Goal: Task Accomplishment & Management: Use online tool/utility

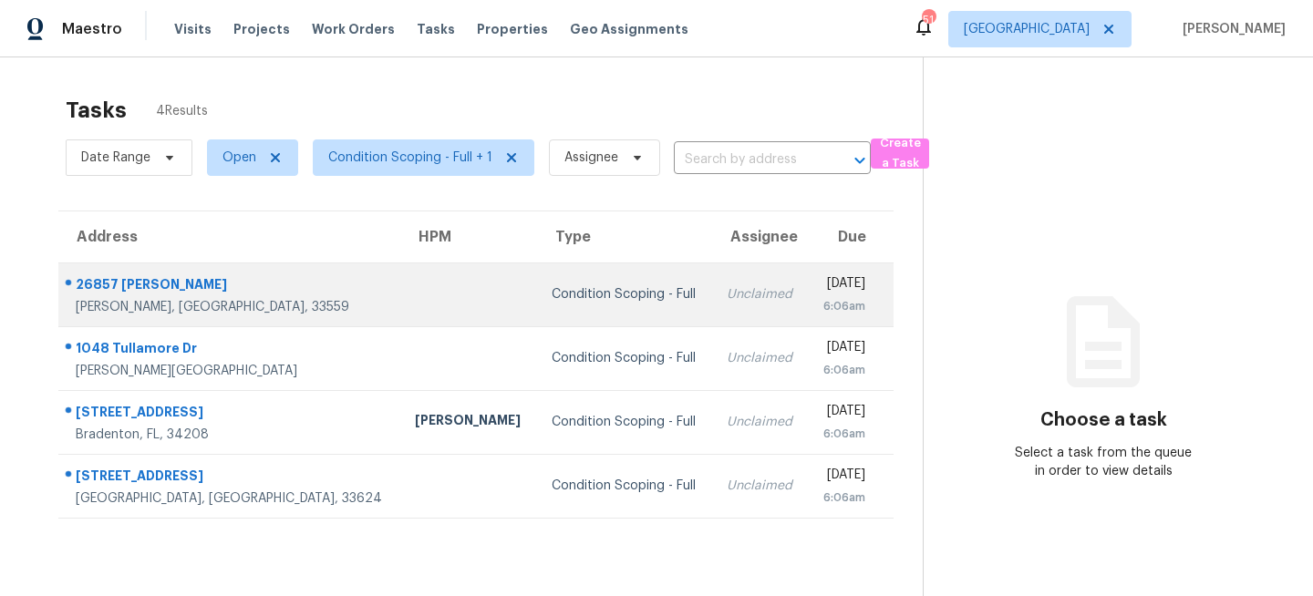
click at [552, 290] on div "Condition Scoping - Full" at bounding box center [625, 294] width 146 height 18
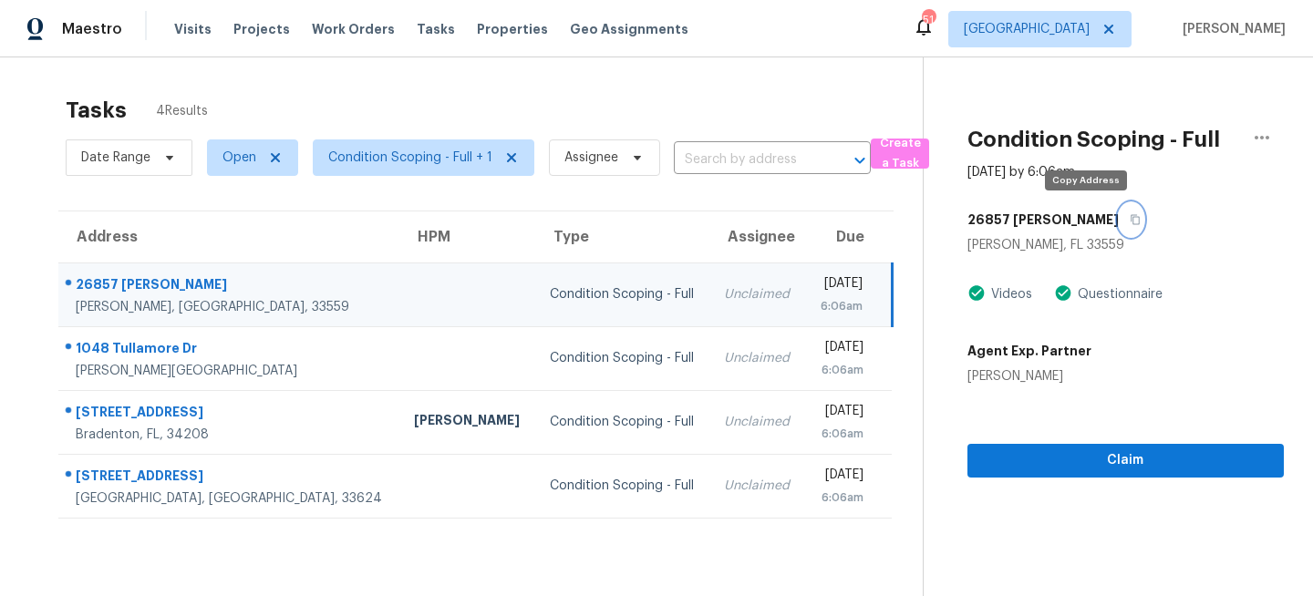
click at [1130, 218] on icon "button" at bounding box center [1135, 219] width 11 height 11
click at [440, 158] on span "Condition Scoping - Full + 1" at bounding box center [410, 158] width 164 height 18
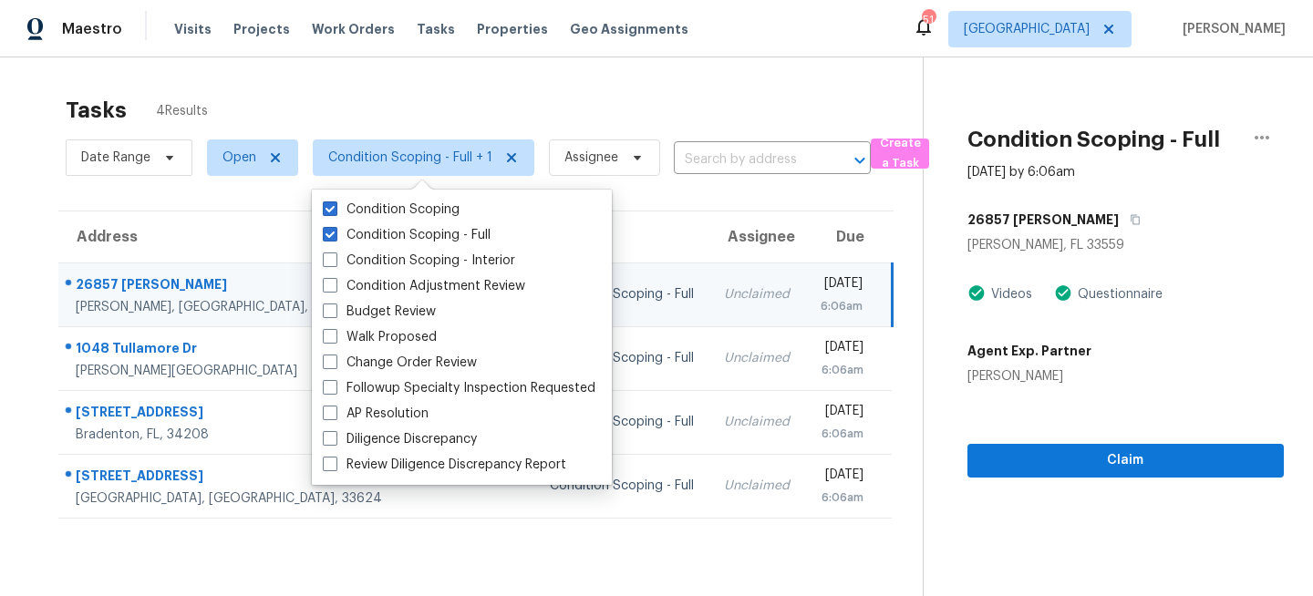
click at [641, 109] on div "Tasks 4 Results" at bounding box center [494, 110] width 857 height 47
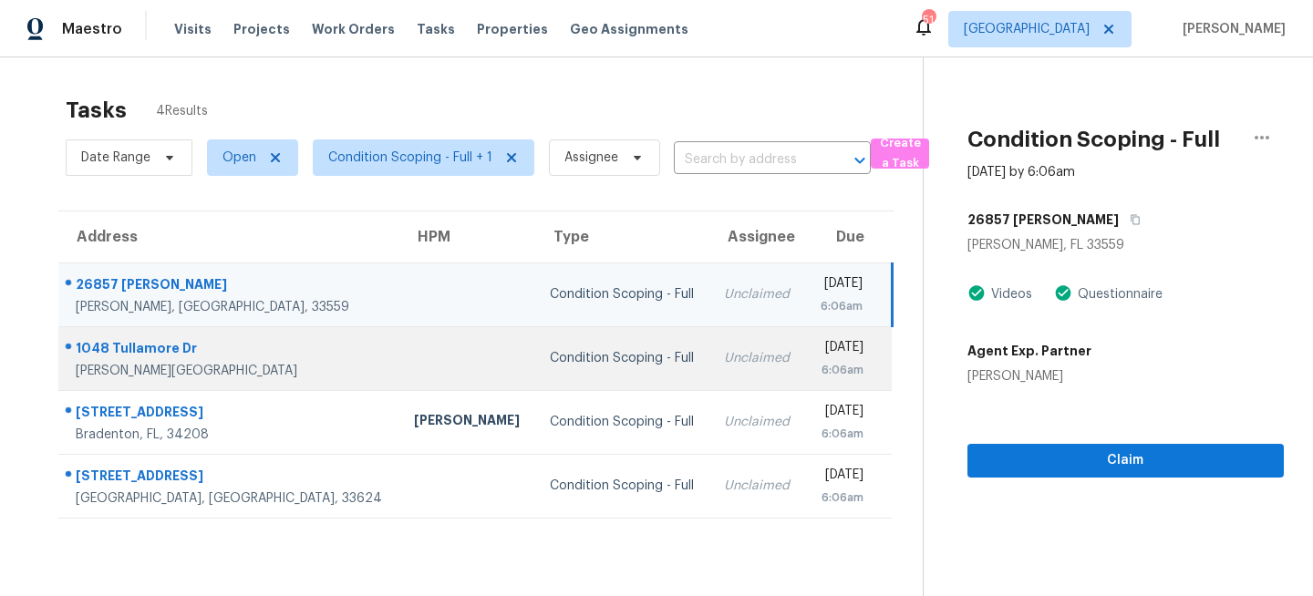
click at [724, 357] on div "Unclaimed" at bounding box center [757, 358] width 67 height 18
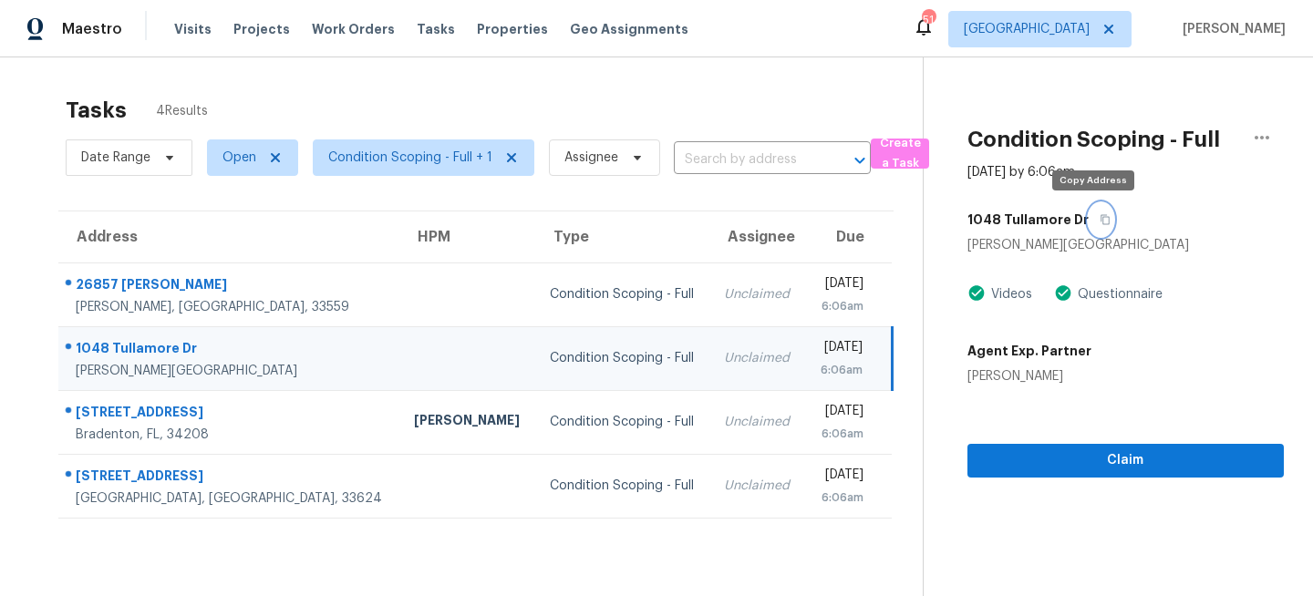
click at [1101, 221] on icon "button" at bounding box center [1105, 220] width 9 height 10
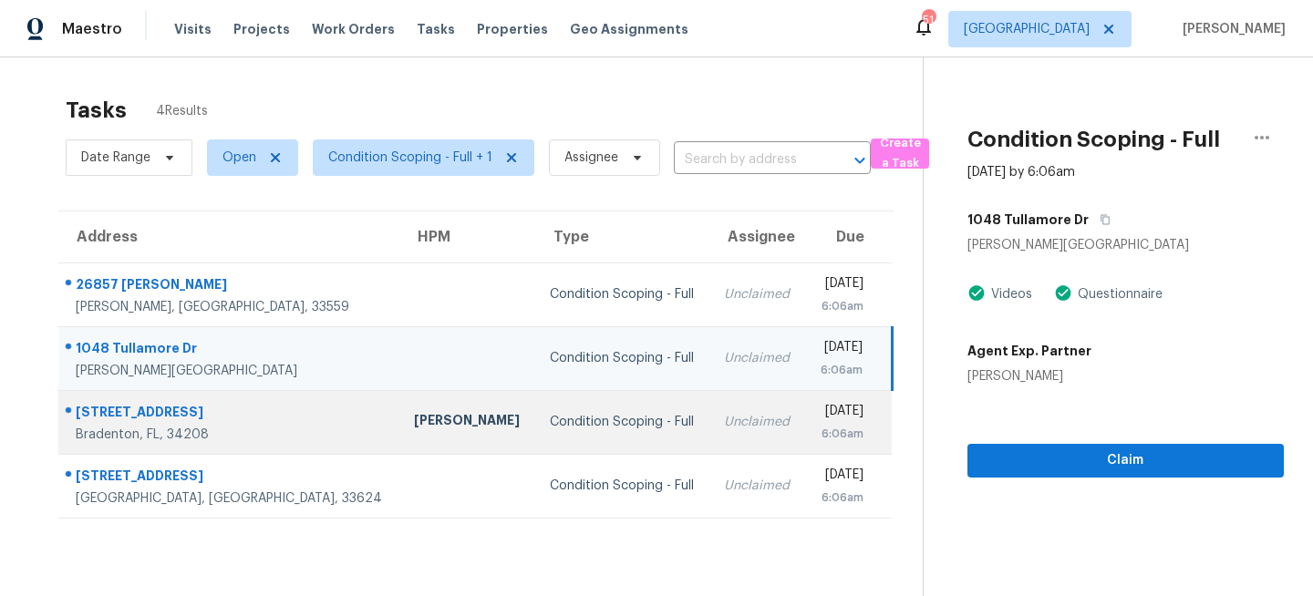
click at [710, 411] on td "Unclaimed" at bounding box center [758, 422] width 96 height 64
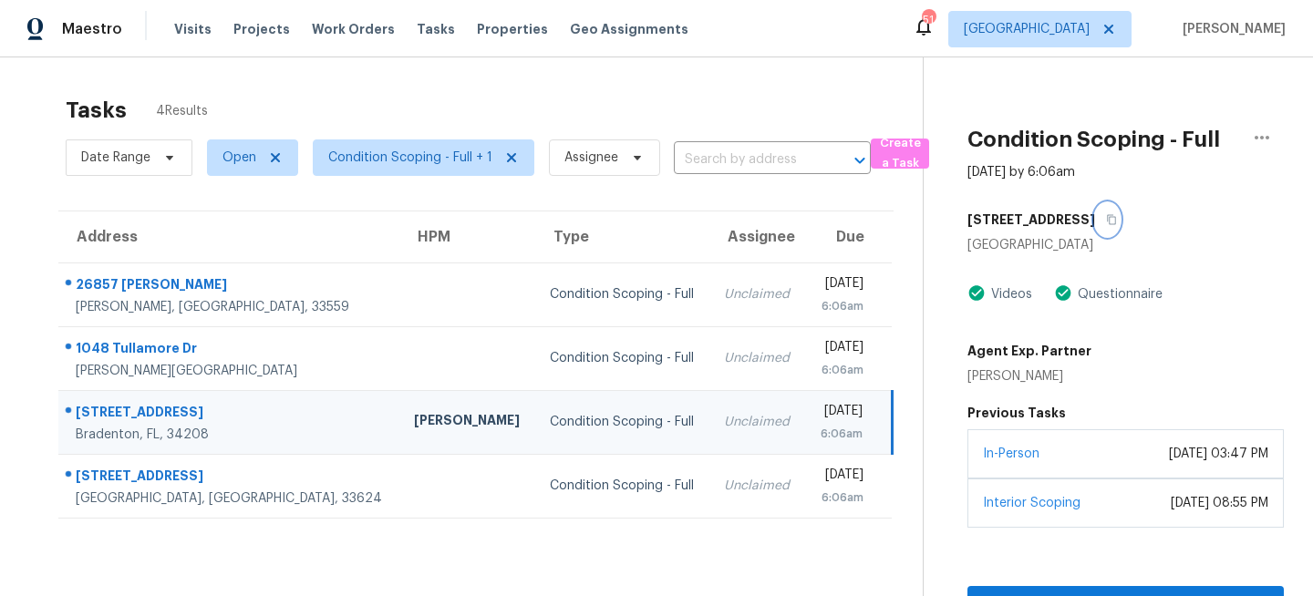
click at [1106, 219] on icon "button" at bounding box center [1111, 219] width 11 height 11
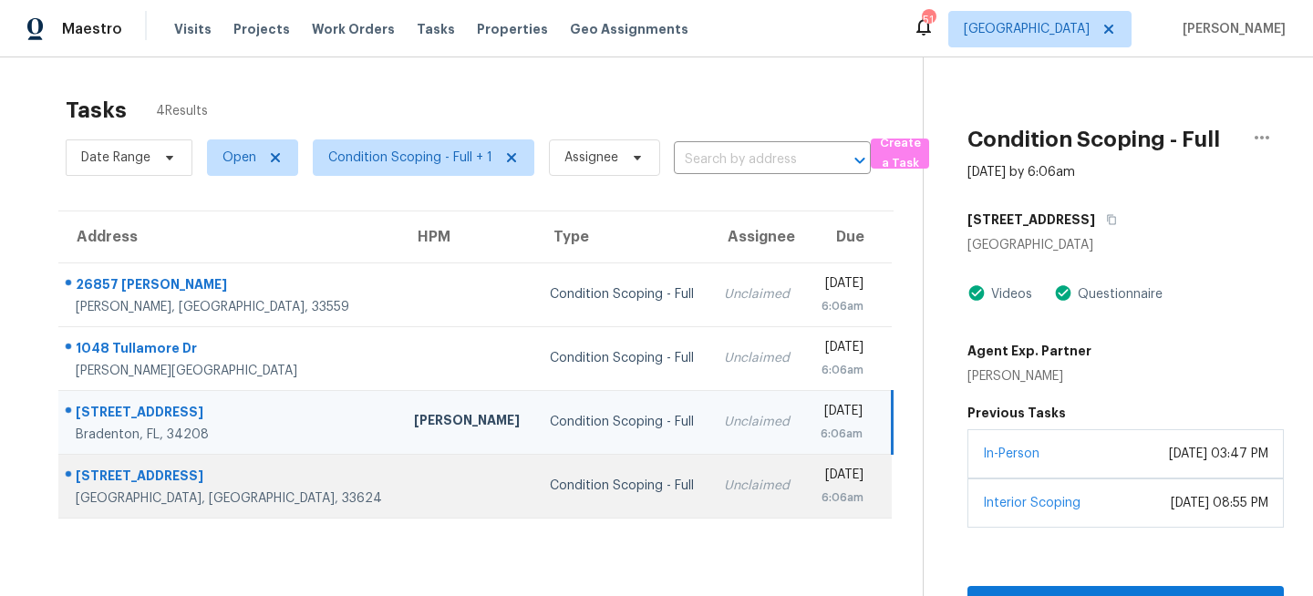
click at [724, 488] on div "Unclaimed" at bounding box center [757, 486] width 67 height 18
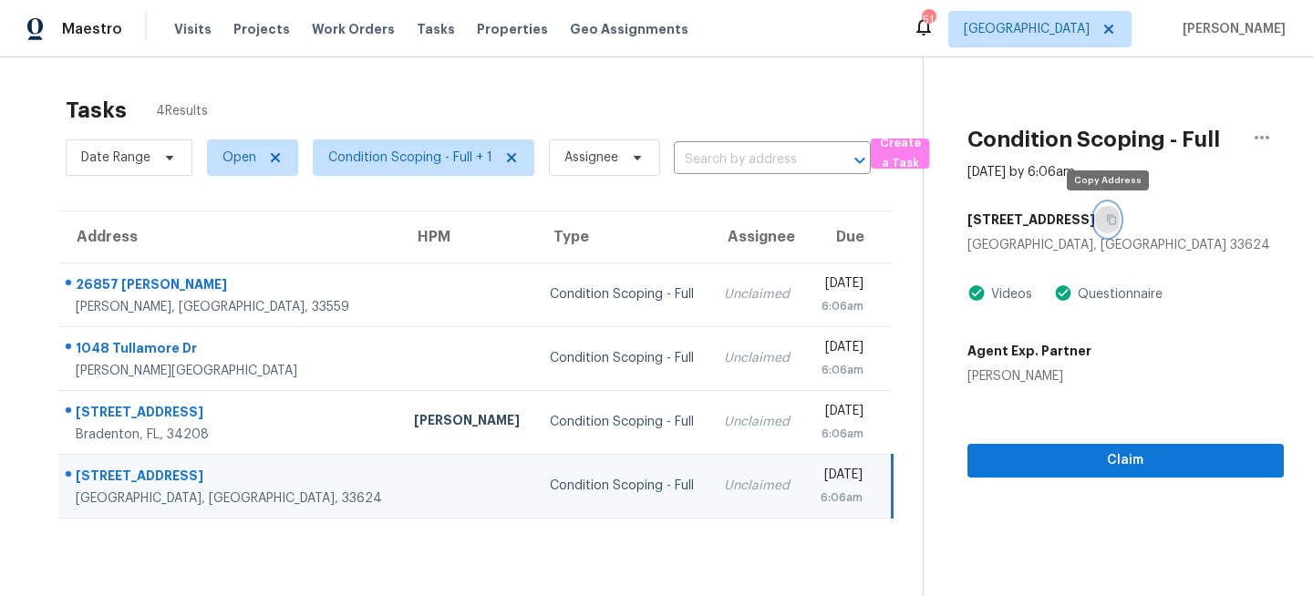
click at [1106, 225] on button "button" at bounding box center [1107, 219] width 25 height 33
click at [1108, 221] on icon "button" at bounding box center [1111, 219] width 11 height 11
click at [1090, 34] on span "[GEOGRAPHIC_DATA]" at bounding box center [1027, 29] width 126 height 18
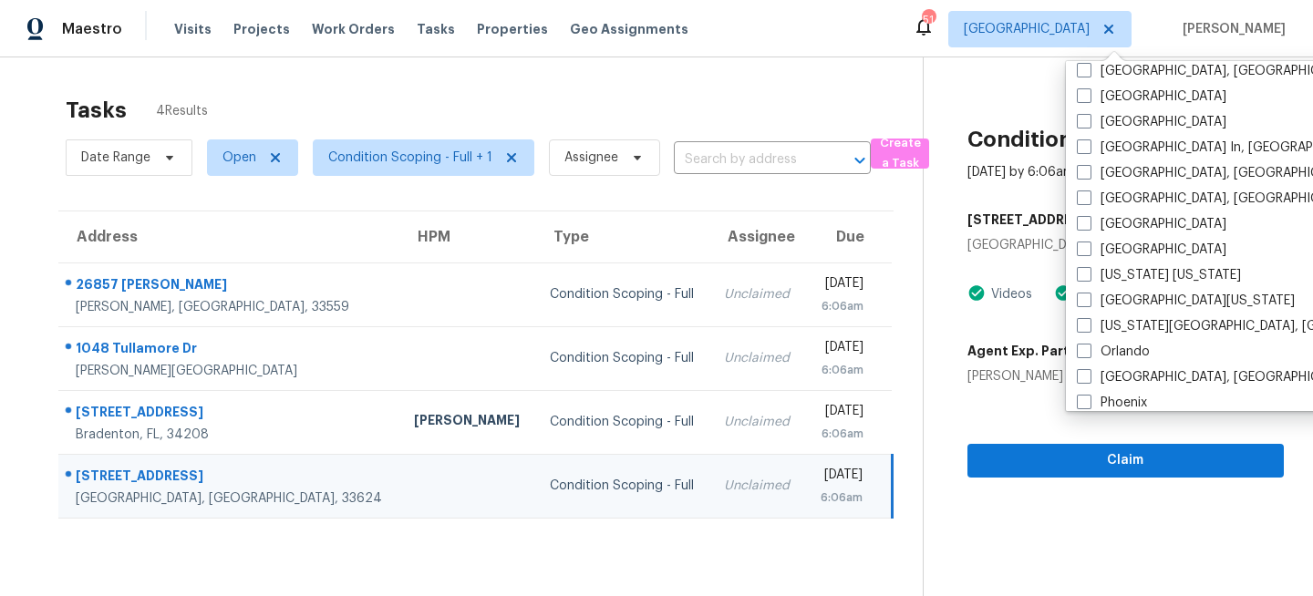
scroll to position [798, 0]
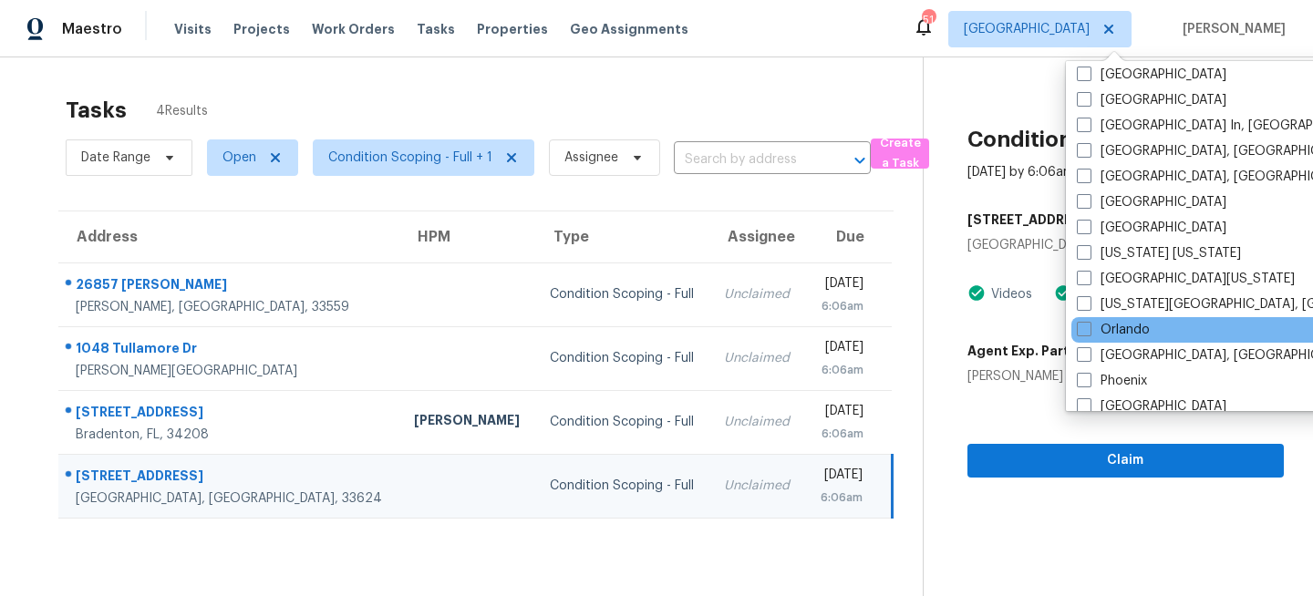
click at [1077, 339] on div "Orlando" at bounding box center [1256, 330] width 368 height 26
click at [1089, 334] on span at bounding box center [1084, 329] width 15 height 15
click at [1089, 333] on input "Orlando" at bounding box center [1083, 327] width 12 height 12
checkbox input "true"
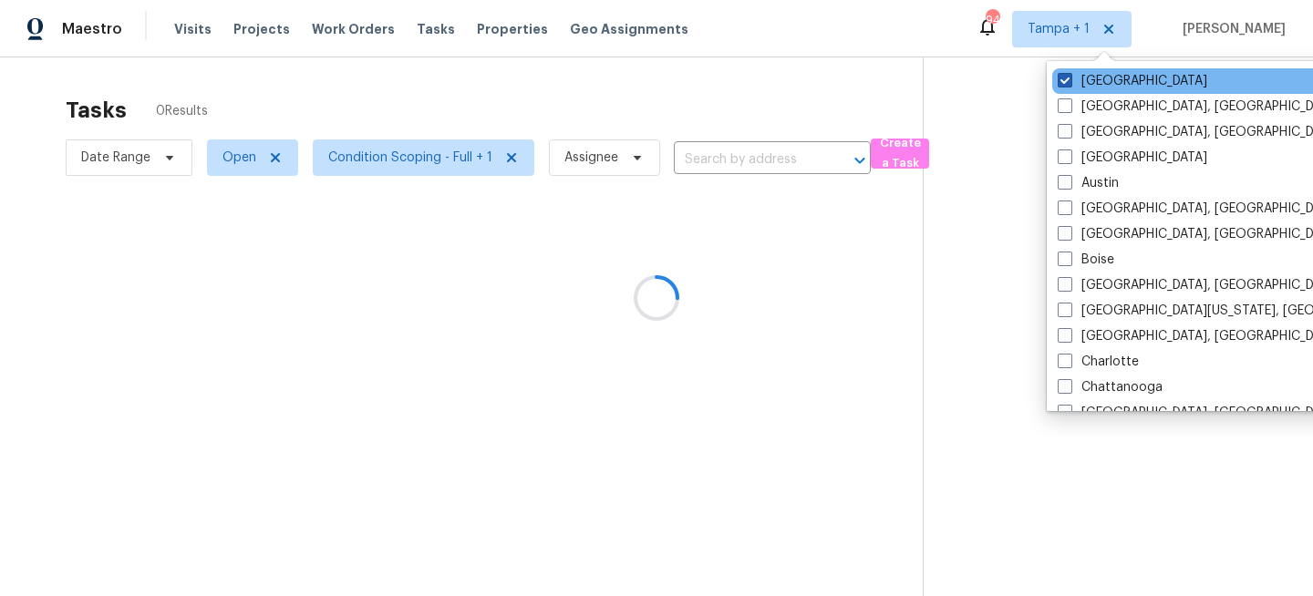
click at [1081, 84] on label "[GEOGRAPHIC_DATA]" at bounding box center [1133, 81] width 150 height 18
click at [1070, 84] on input "[GEOGRAPHIC_DATA]" at bounding box center [1064, 78] width 12 height 12
checkbox input "false"
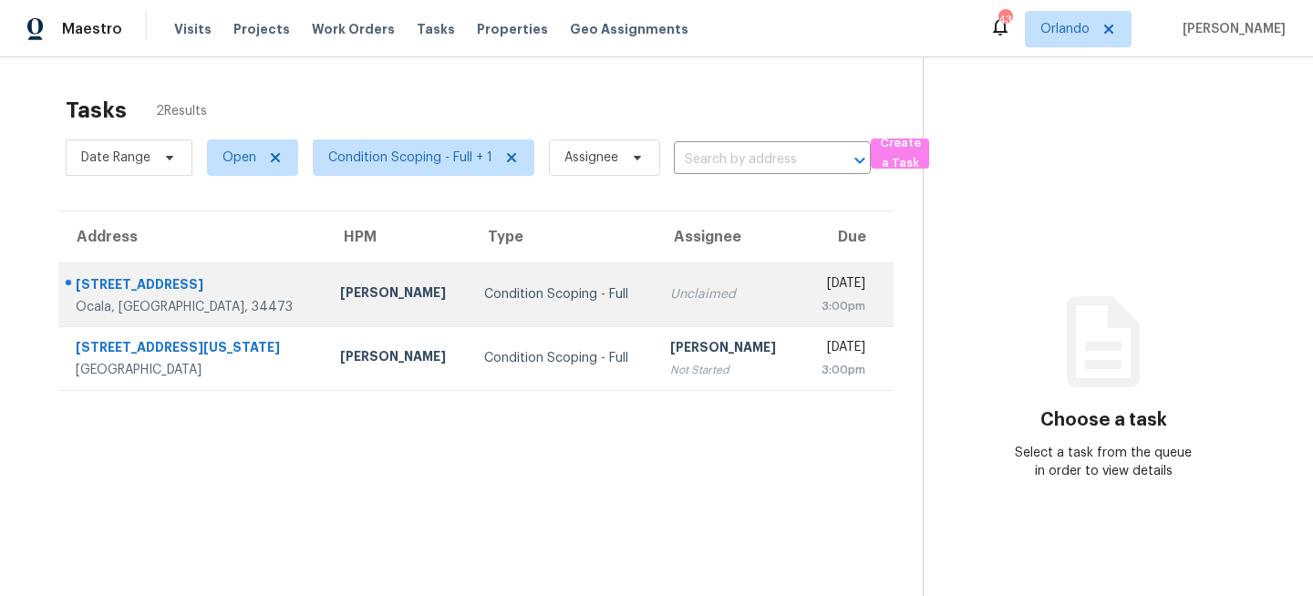
click at [341, 301] on div "Caleb Hurst" at bounding box center [398, 295] width 116 height 23
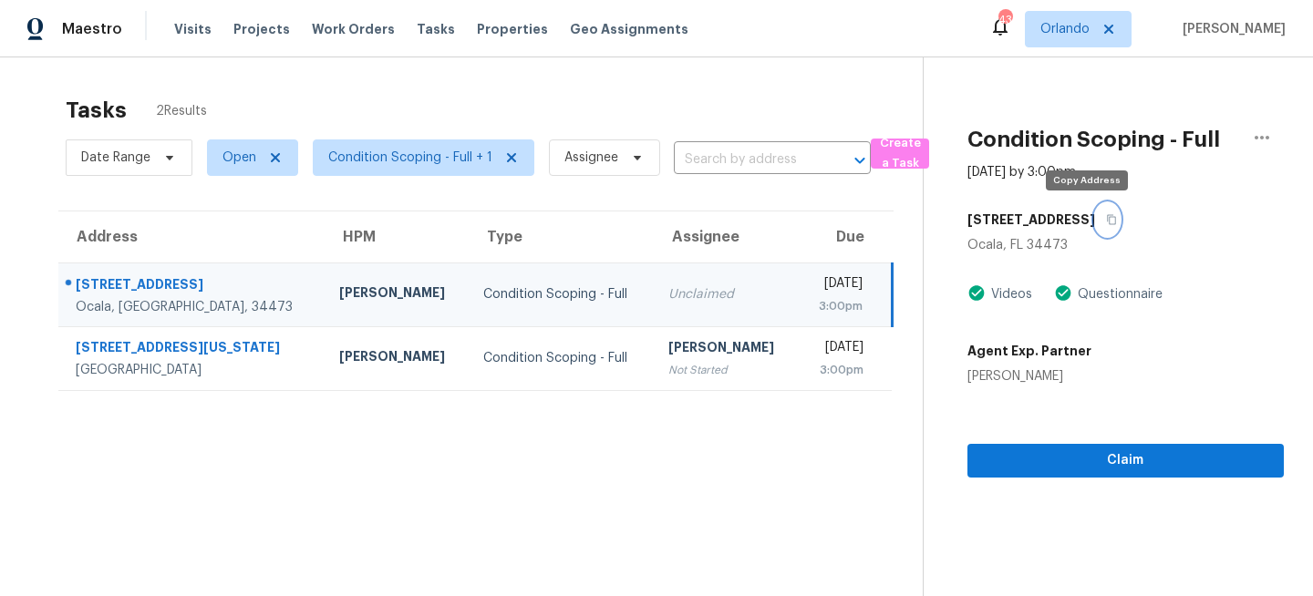
click at [1106, 218] on icon "button" at bounding box center [1111, 219] width 11 height 11
click at [654, 316] on td "Unclaimed" at bounding box center [726, 295] width 144 height 64
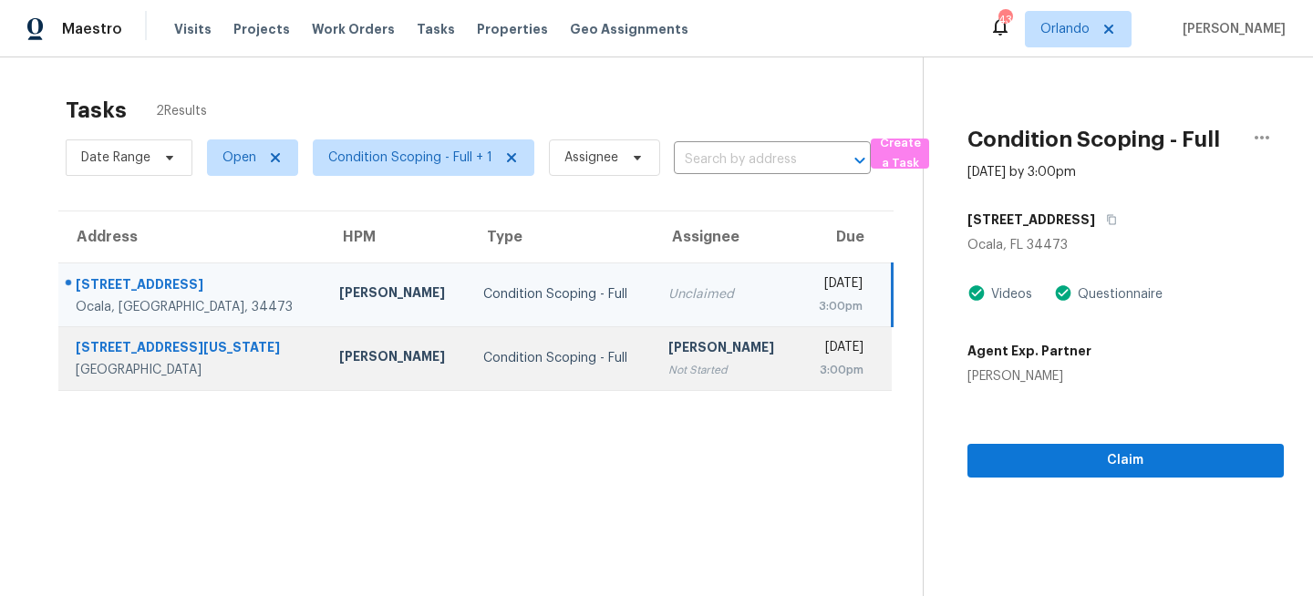
click at [539, 346] on td "Condition Scoping - Full" at bounding box center [561, 358] width 185 height 64
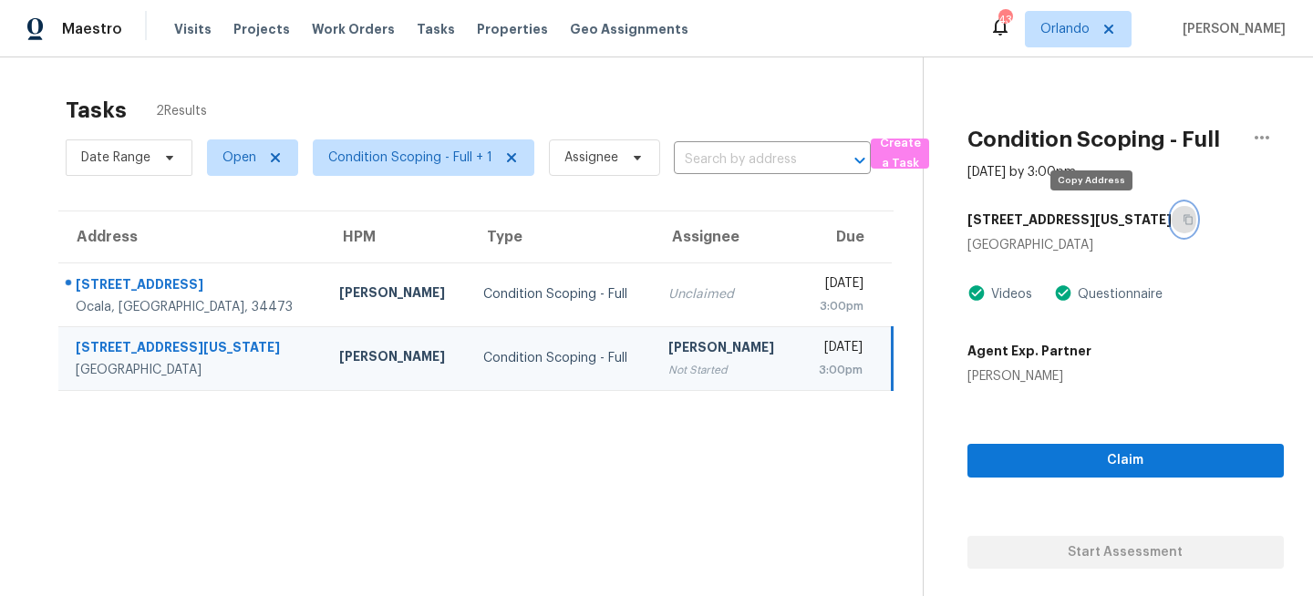
click at [1183, 222] on icon "button" at bounding box center [1188, 219] width 11 height 11
click at [1086, 35] on span "Orlando" at bounding box center [1065, 29] width 49 height 18
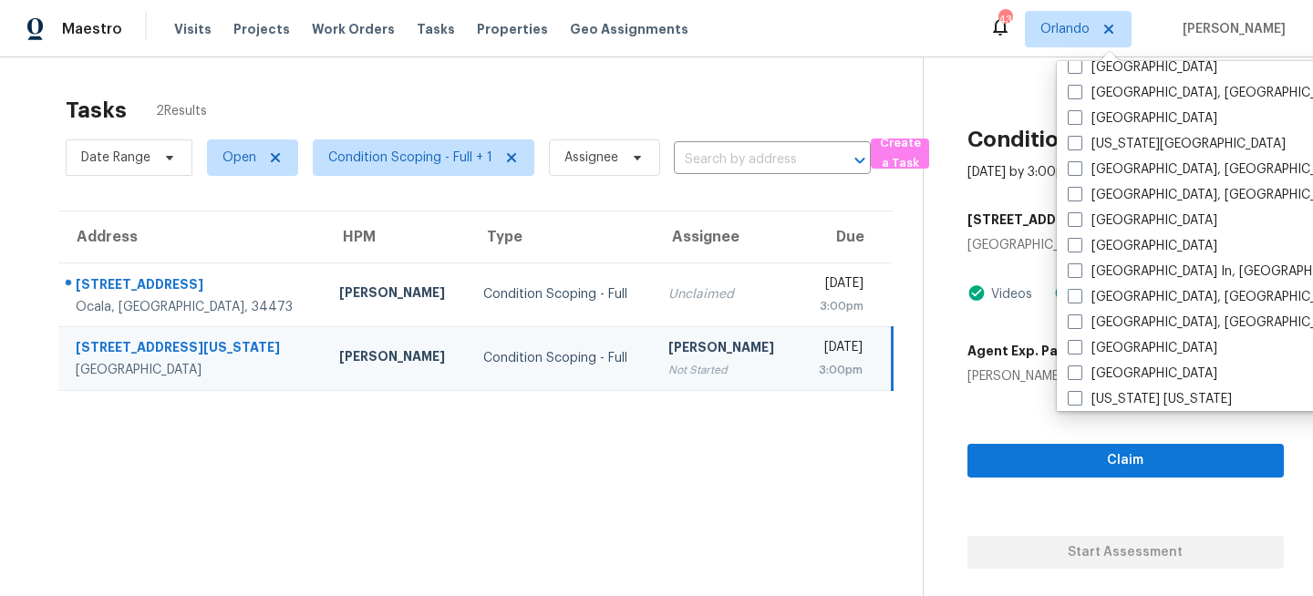
scroll to position [675, 0]
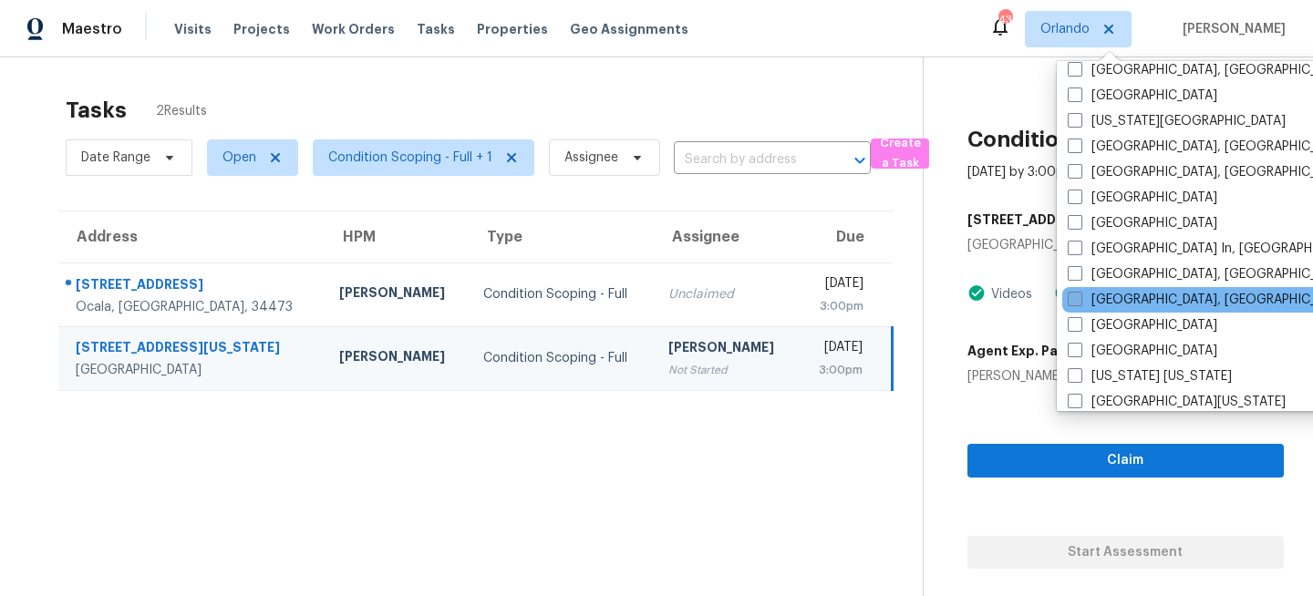
click at [1100, 300] on label "[GEOGRAPHIC_DATA], [GEOGRAPHIC_DATA]" at bounding box center [1209, 300] width 283 height 18
click at [1080, 300] on input "[GEOGRAPHIC_DATA], [GEOGRAPHIC_DATA]" at bounding box center [1074, 297] width 12 height 12
checkbox input "true"
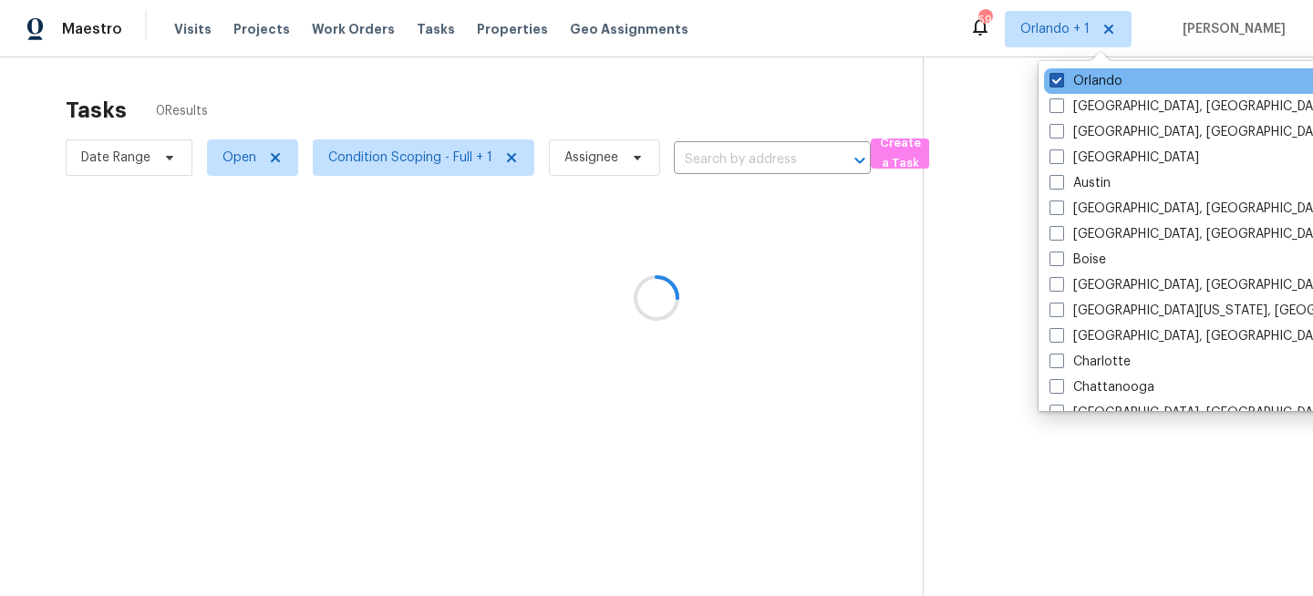
click at [1065, 83] on label "Orlando" at bounding box center [1086, 81] width 73 height 18
click at [1062, 83] on input "Orlando" at bounding box center [1056, 78] width 12 height 12
checkbox input "false"
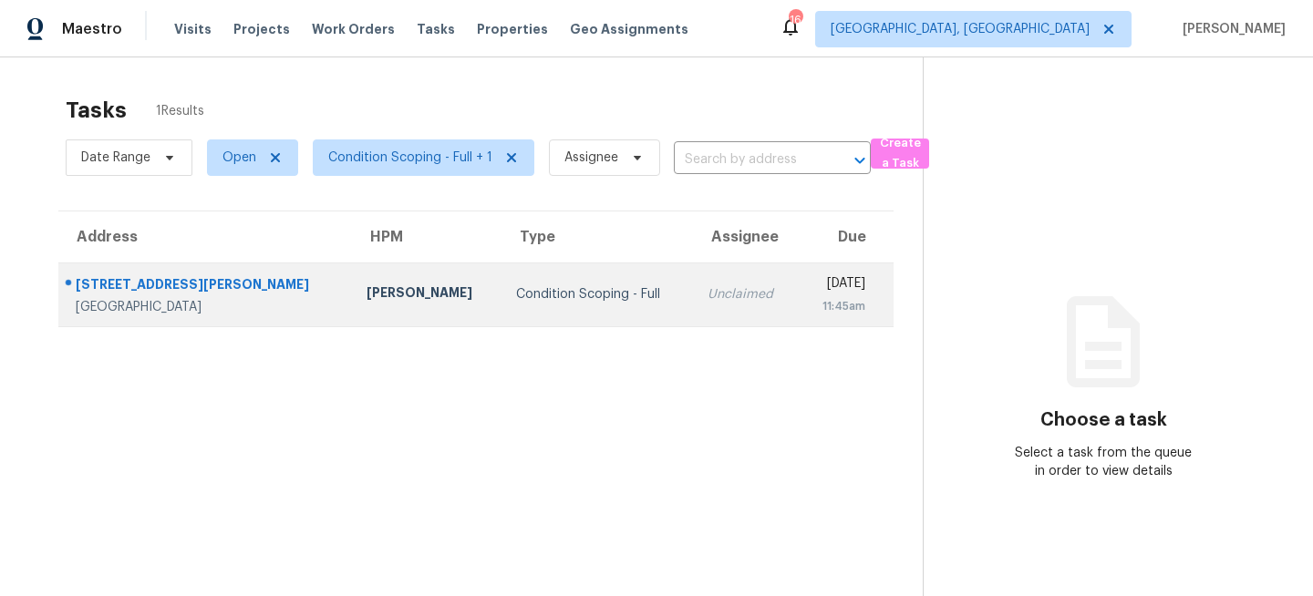
click at [552, 290] on div "Condition Scoping - Full" at bounding box center [597, 294] width 162 height 18
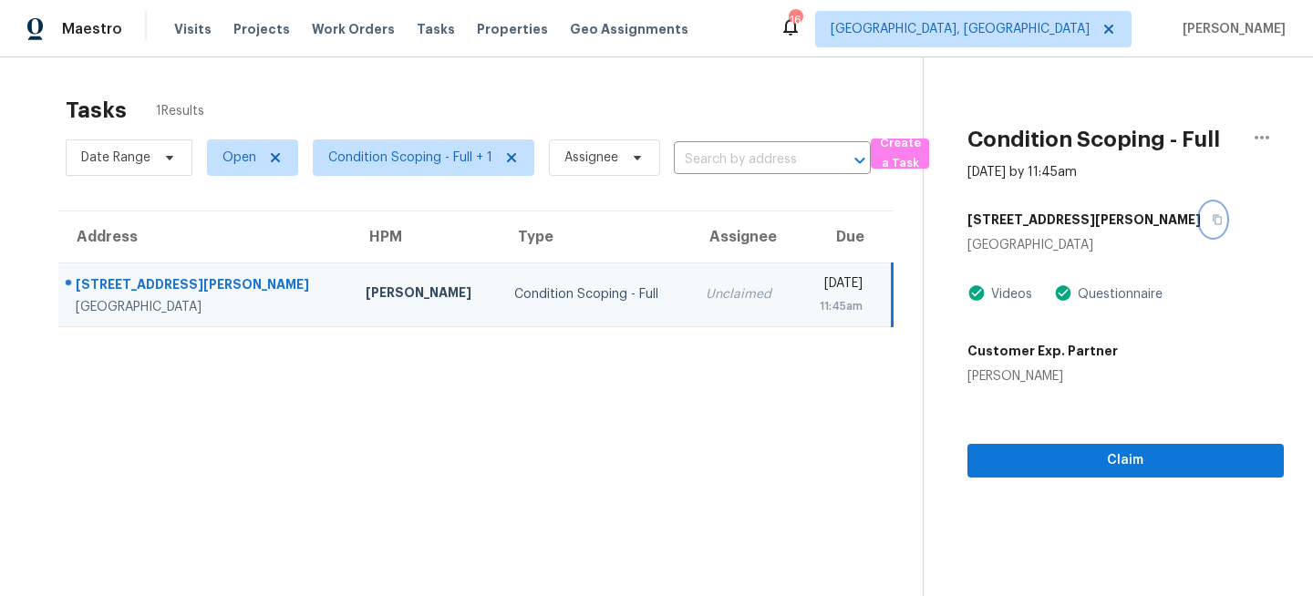
click at [1201, 225] on button "button" at bounding box center [1213, 219] width 25 height 33
click at [1075, 31] on span "[GEOGRAPHIC_DATA], [GEOGRAPHIC_DATA]" at bounding box center [960, 29] width 259 height 18
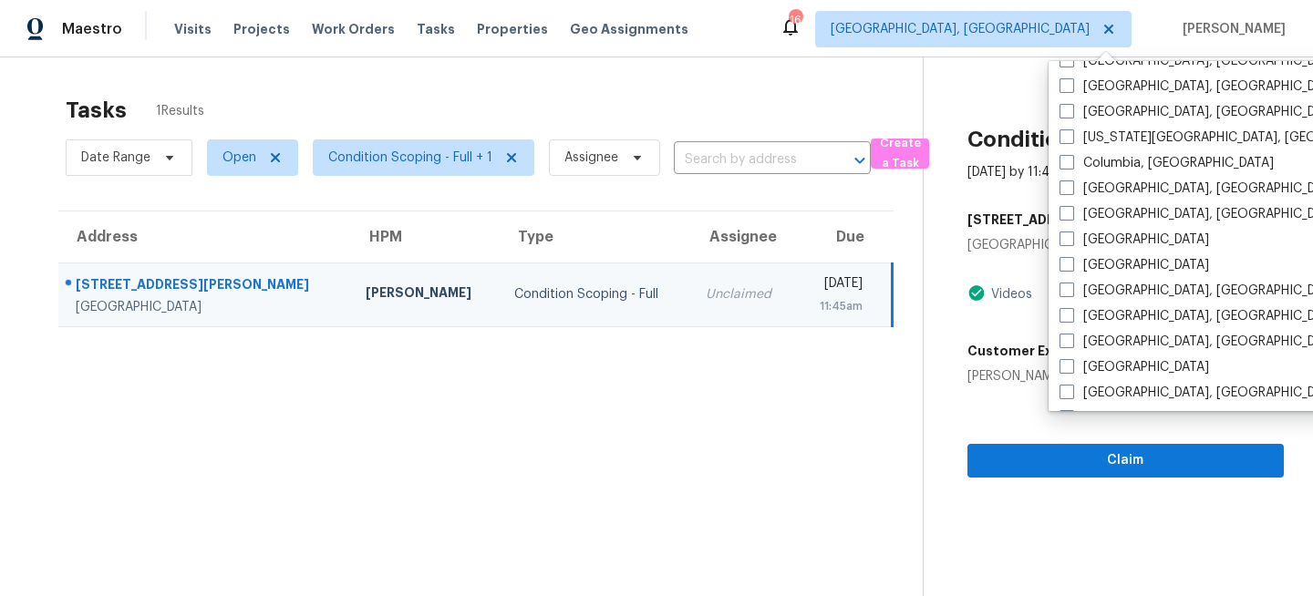
scroll to position [428, 0]
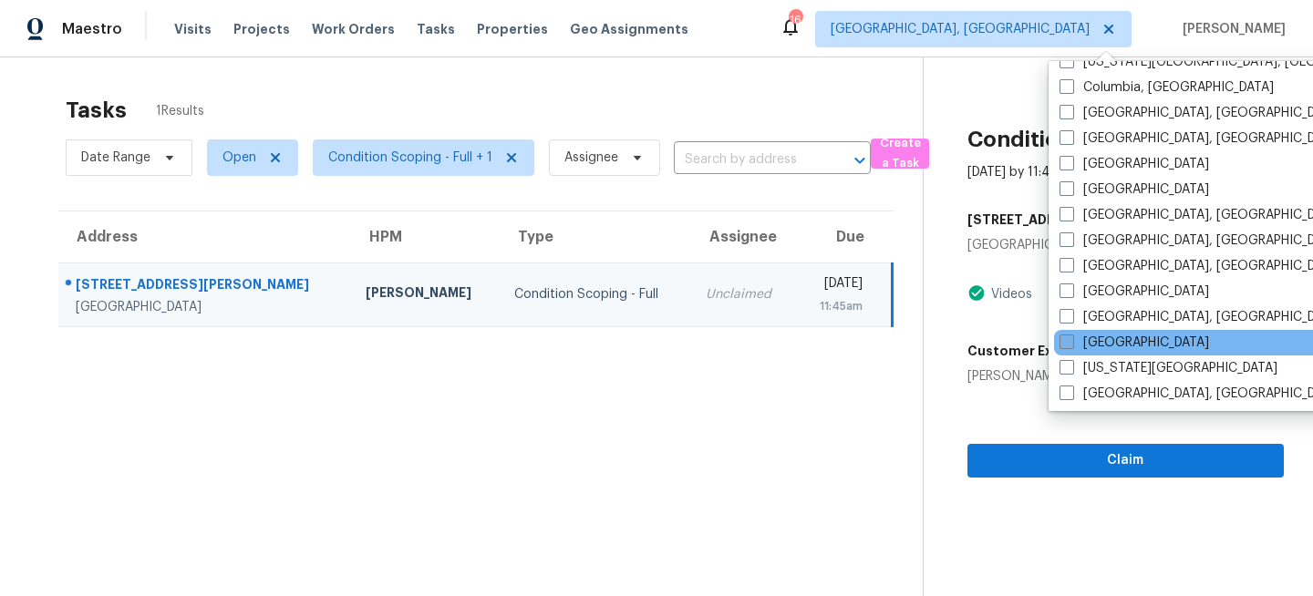
click at [1070, 342] on span at bounding box center [1067, 342] width 15 height 15
click at [1070, 342] on input "Jacksonville" at bounding box center [1066, 340] width 12 height 12
checkbox input "true"
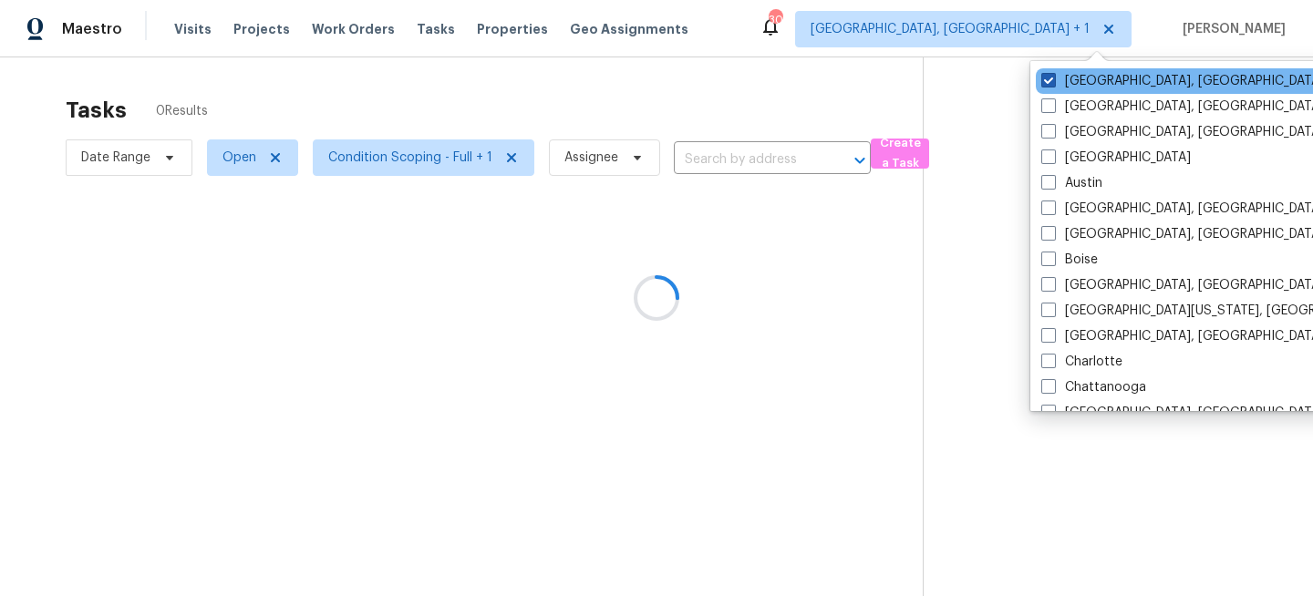
click at [1077, 79] on label "[GEOGRAPHIC_DATA], [GEOGRAPHIC_DATA]" at bounding box center [1183, 81] width 283 height 18
click at [1053, 79] on input "[GEOGRAPHIC_DATA], [GEOGRAPHIC_DATA]" at bounding box center [1048, 78] width 12 height 12
checkbox input "false"
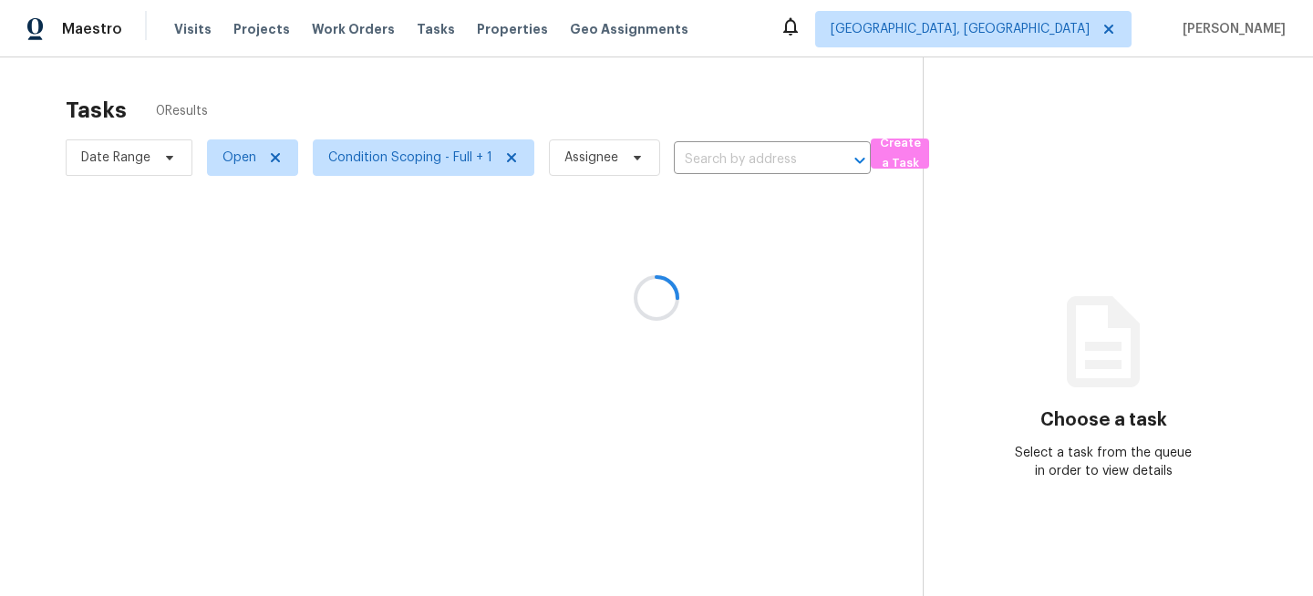
click at [175, 29] on div at bounding box center [656, 298] width 1313 height 596
click at [181, 30] on div at bounding box center [656, 298] width 1313 height 596
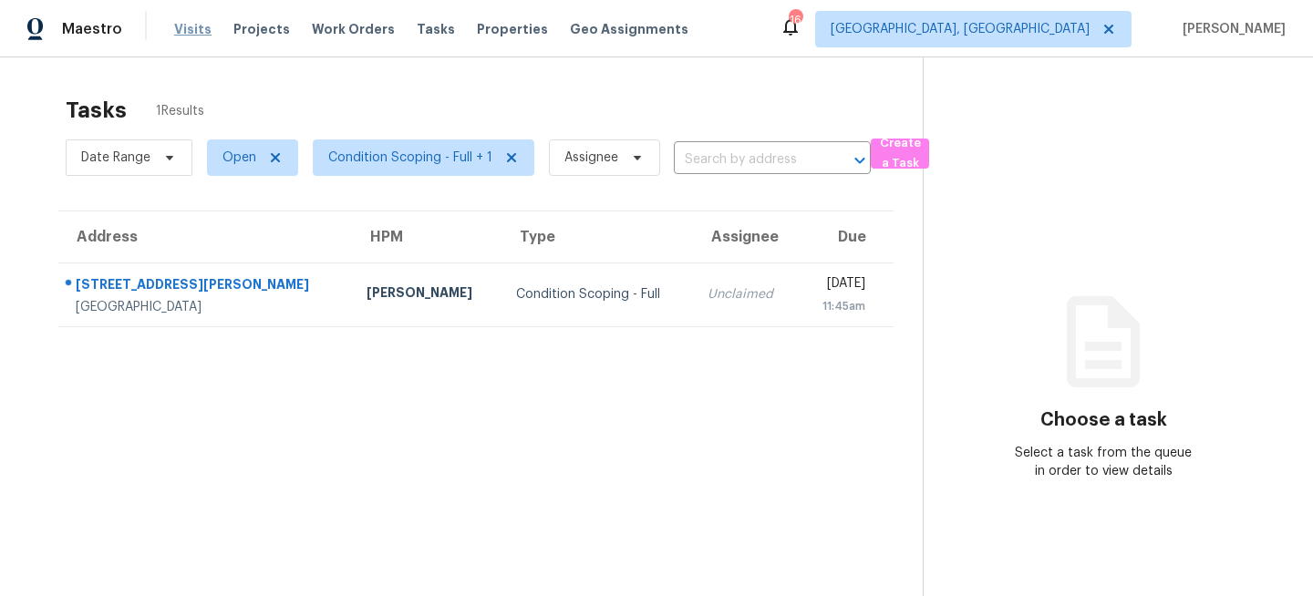
click at [195, 29] on span "Visits" at bounding box center [192, 29] width 37 height 18
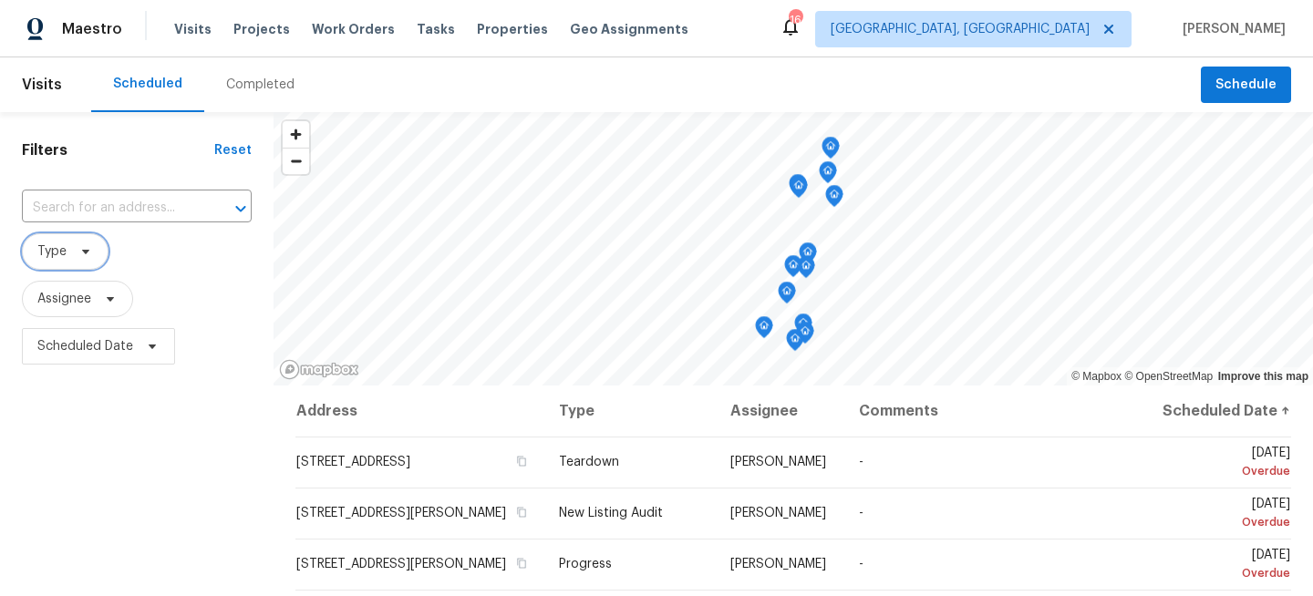
click at [76, 238] on span "Type" at bounding box center [65, 251] width 87 height 36
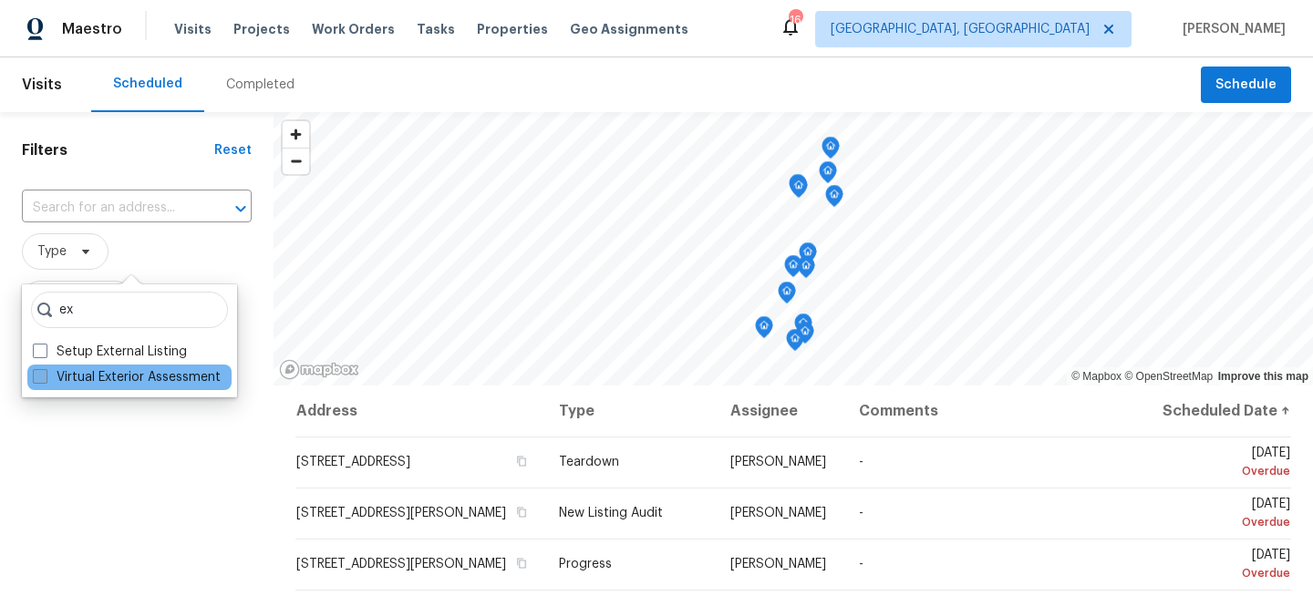
type input "ex"
click at [82, 381] on label "Virtual Exterior Assessment" at bounding box center [127, 377] width 188 height 18
click at [45, 380] on input "Virtual Exterior Assessment" at bounding box center [39, 374] width 12 height 12
checkbox input "true"
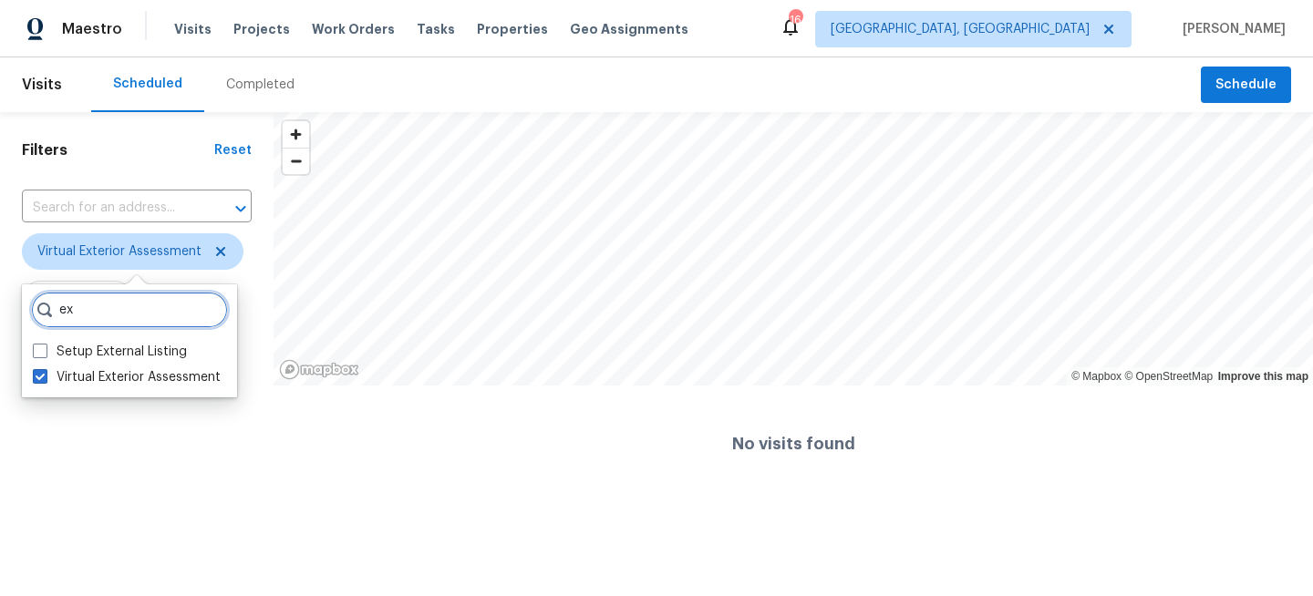
click at [116, 306] on input "ex" at bounding box center [129, 310] width 197 height 36
type input "e"
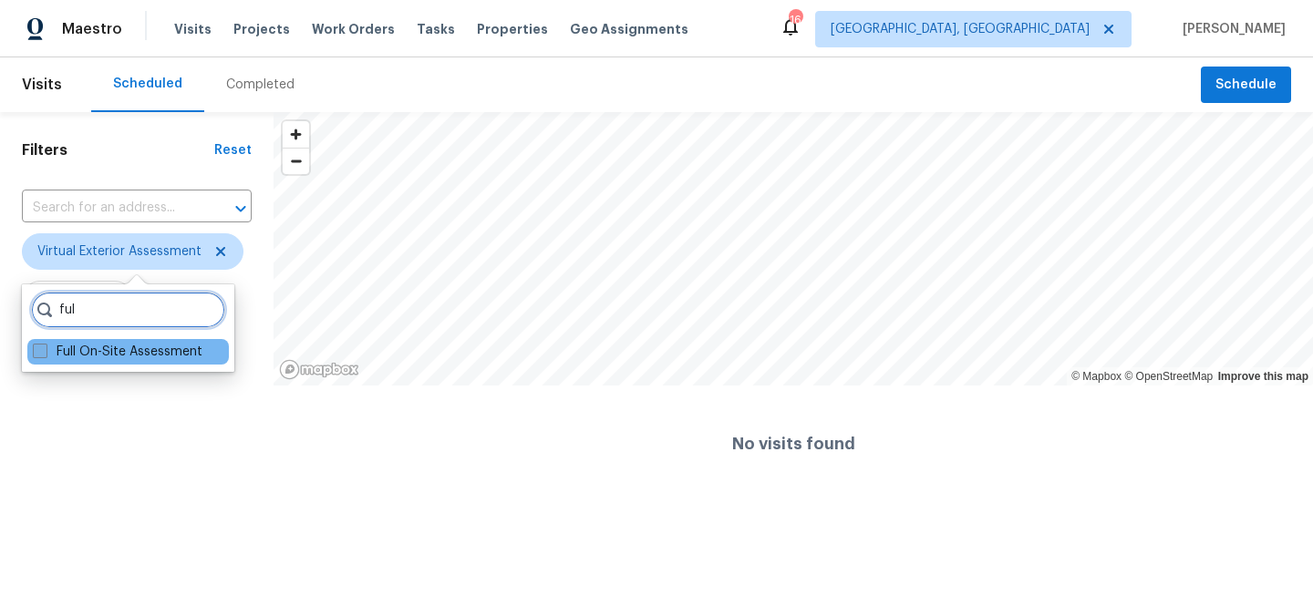
type input "ful"
click at [78, 350] on label "Full On-Site Assessment" at bounding box center [118, 352] width 170 height 18
click at [45, 350] on input "Full On-Site Assessment" at bounding box center [39, 349] width 12 height 12
checkbox input "true"
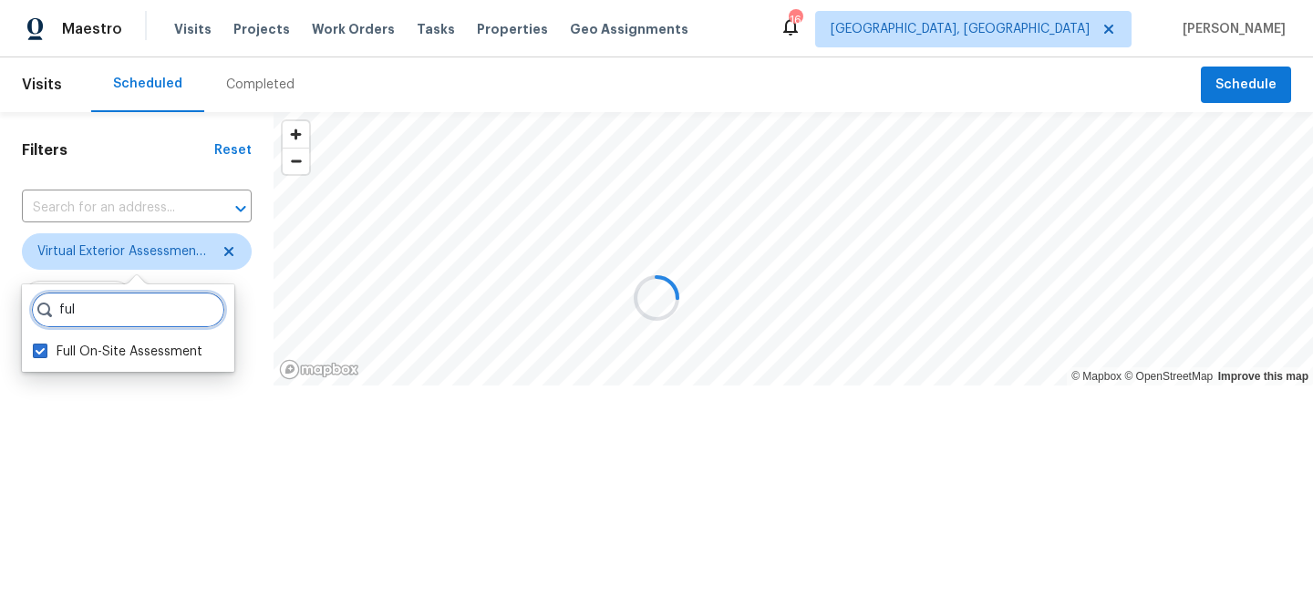
click at [105, 320] on input "ful" at bounding box center [128, 310] width 194 height 36
type input "f"
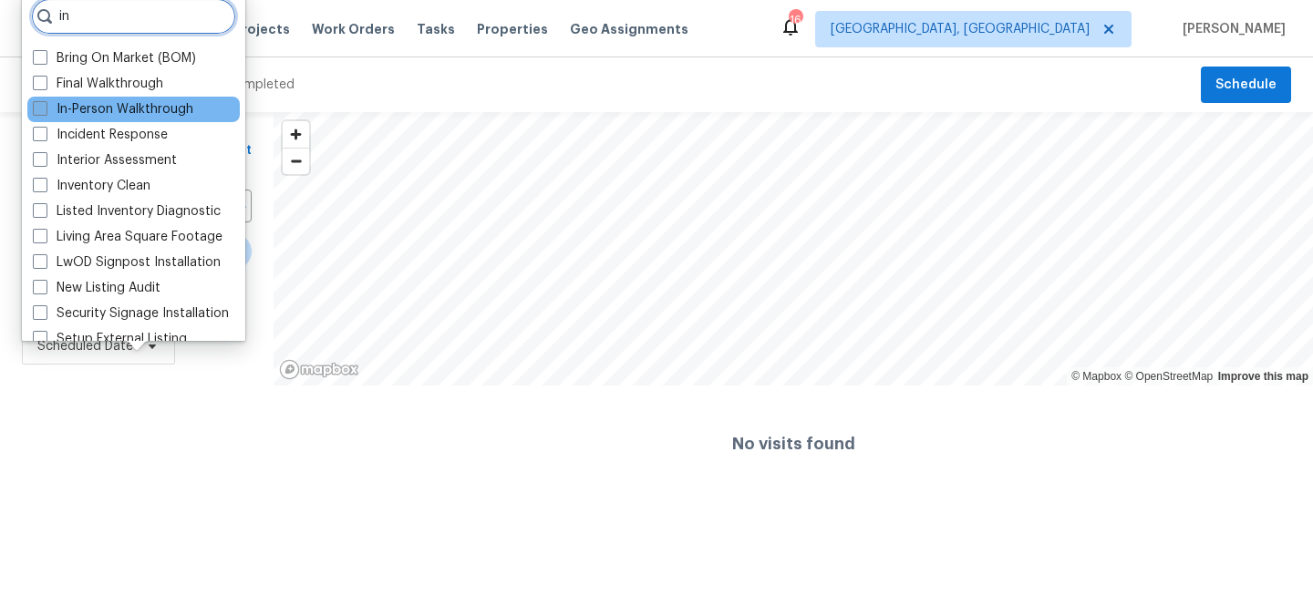
type input "in"
click at [78, 111] on label "In-Person Walkthrough" at bounding box center [113, 109] width 161 height 18
click at [45, 111] on input "In-Person Walkthrough" at bounding box center [39, 106] width 12 height 12
checkbox input "true"
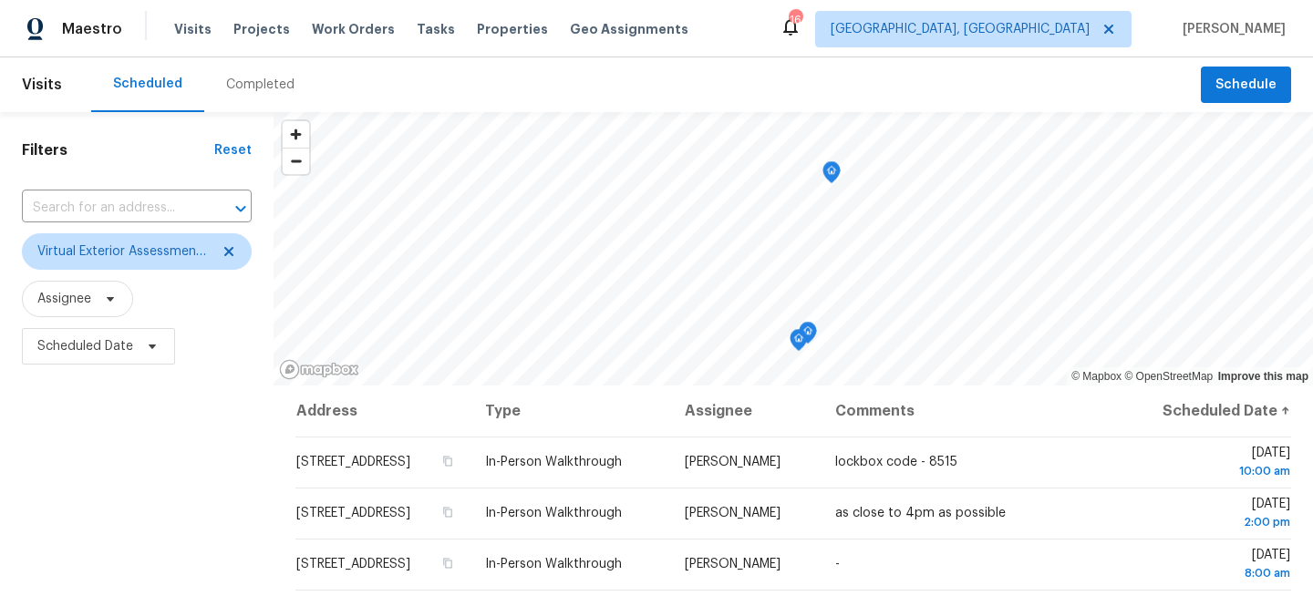
click at [153, 450] on div "Filters Reset ​ Virtual Exterior Assessment + 2 Assignee Scheduled Date" at bounding box center [137, 487] width 274 height 751
click at [101, 436] on div "Filters Reset ​ Virtual Exterior Assessment + 2 Assignee Scheduled Date" at bounding box center [137, 487] width 274 height 751
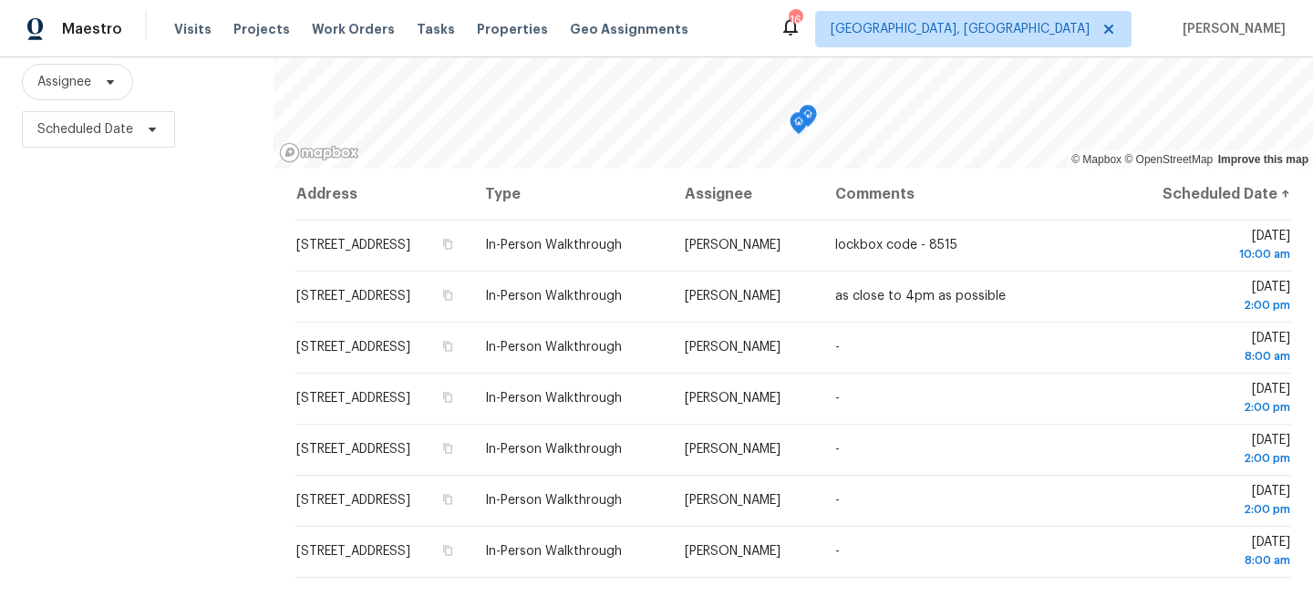
scroll to position [266, 0]
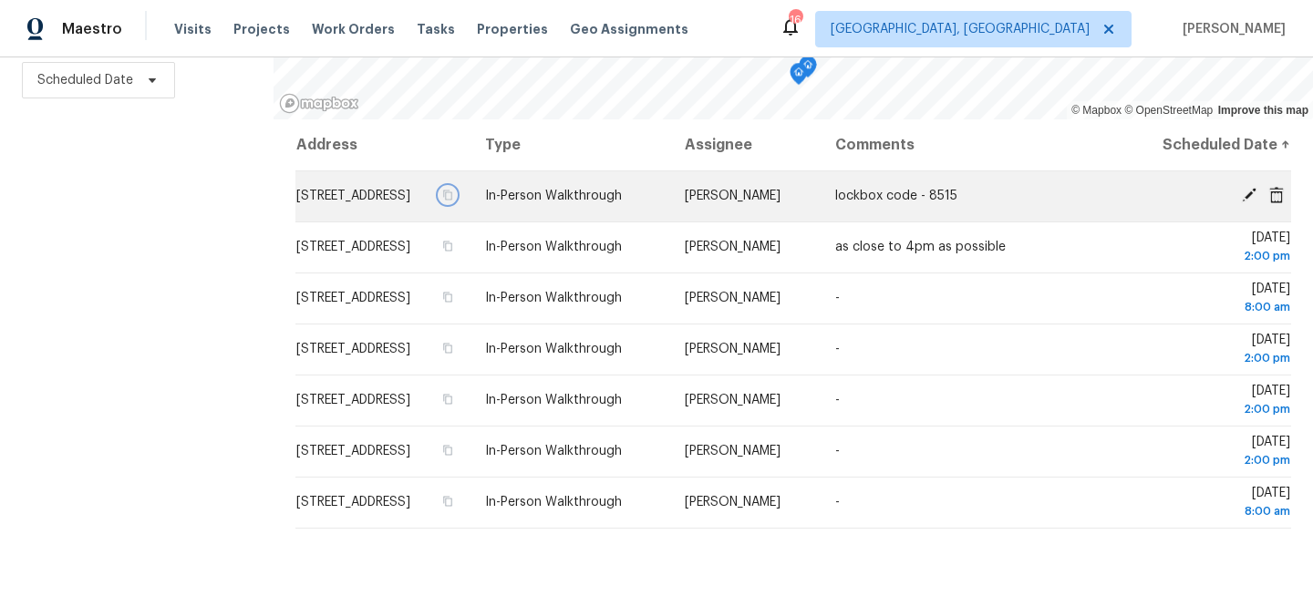
click at [453, 201] on icon "button" at bounding box center [447, 195] width 11 height 11
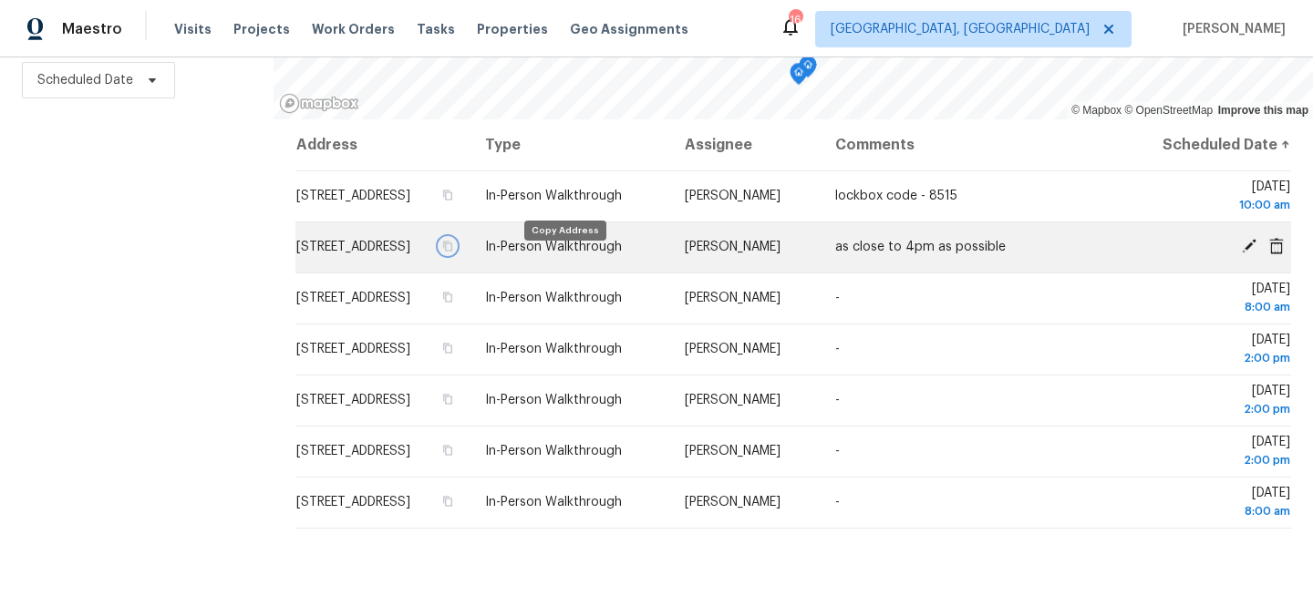
click at [453, 252] on icon "button" at bounding box center [448, 247] width 9 height 10
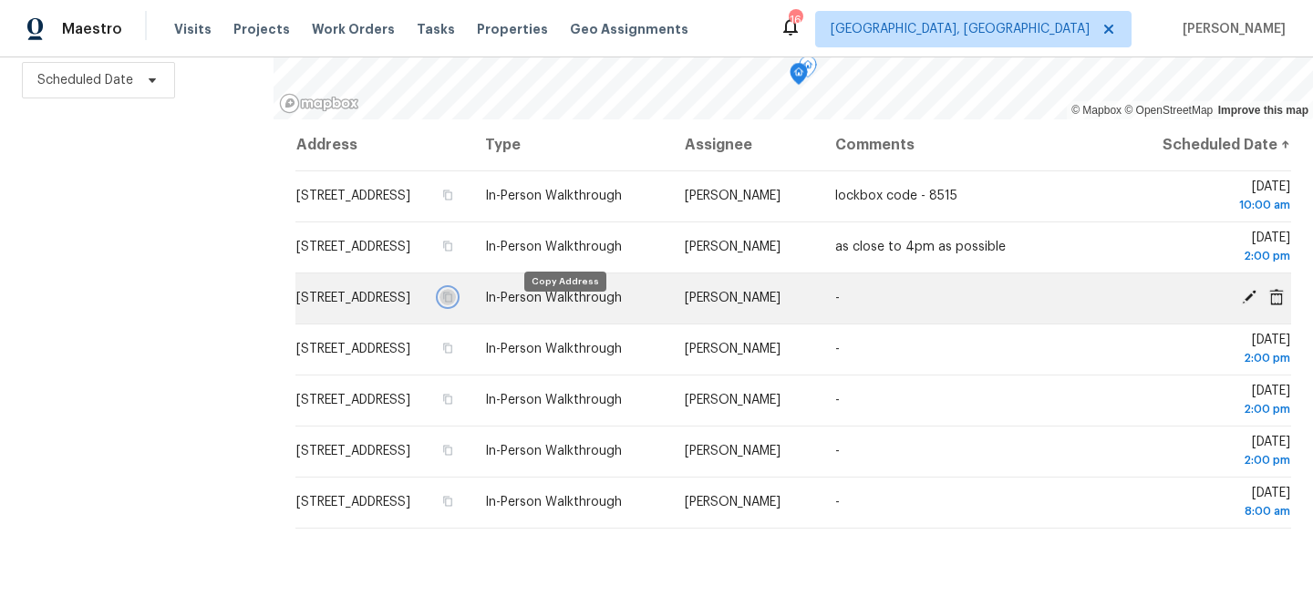
click at [453, 303] on icon "button" at bounding box center [447, 297] width 11 height 11
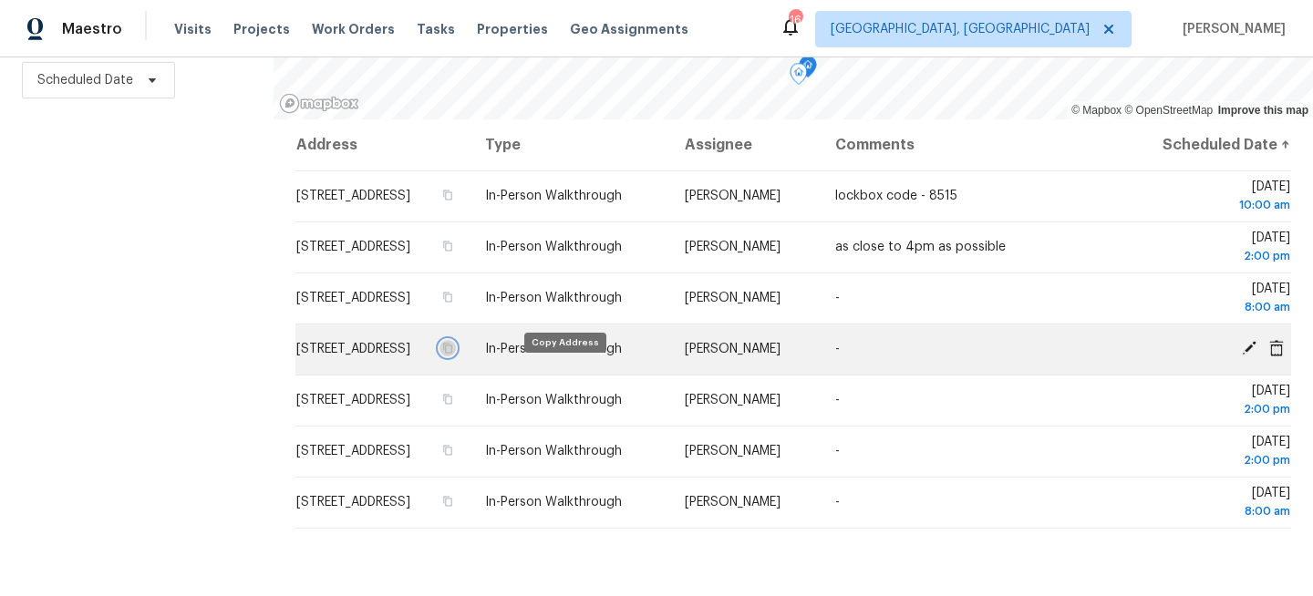
click at [453, 354] on icon "button" at bounding box center [447, 348] width 11 height 11
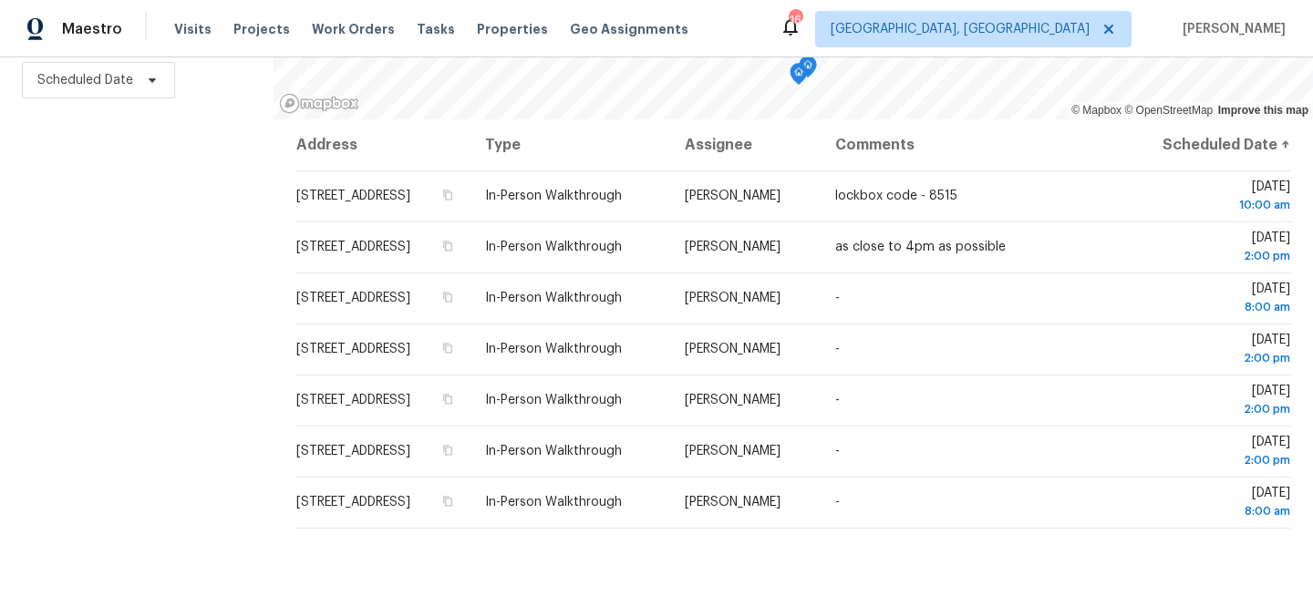
click at [140, 262] on div "Filters Reset ​ Virtual Exterior Assessment + 2 Assignee Scheduled Date" at bounding box center [137, 221] width 274 height 751
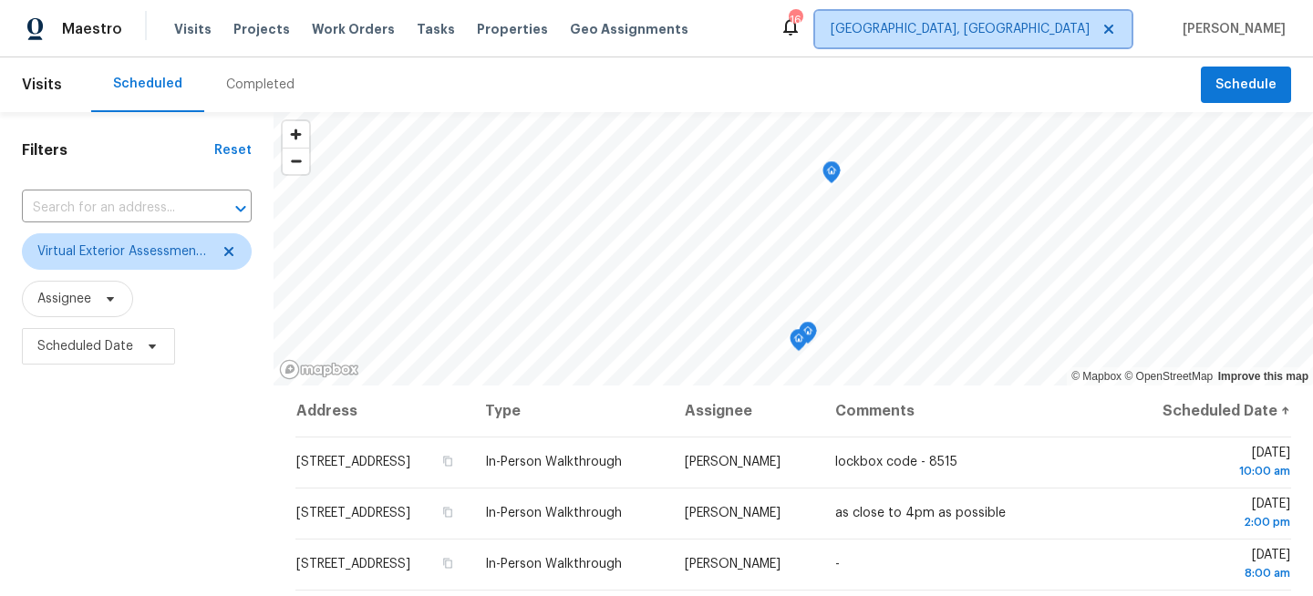
click at [1074, 29] on span "Miami, FL" at bounding box center [960, 29] width 259 height 18
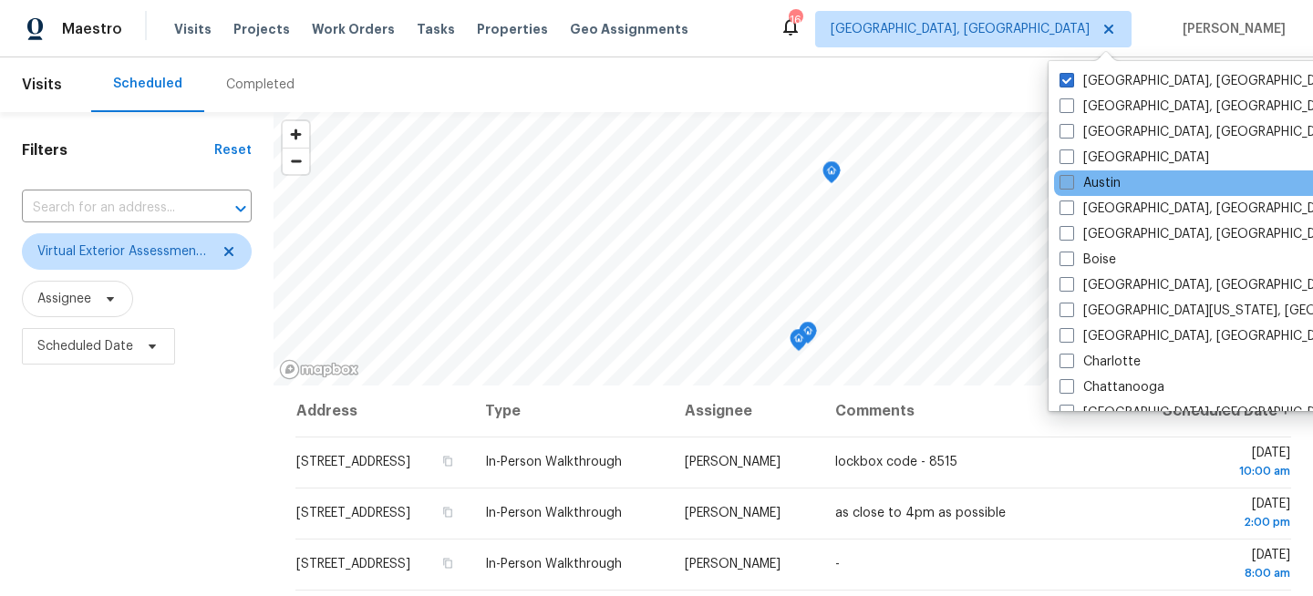
scroll to position [1222, 0]
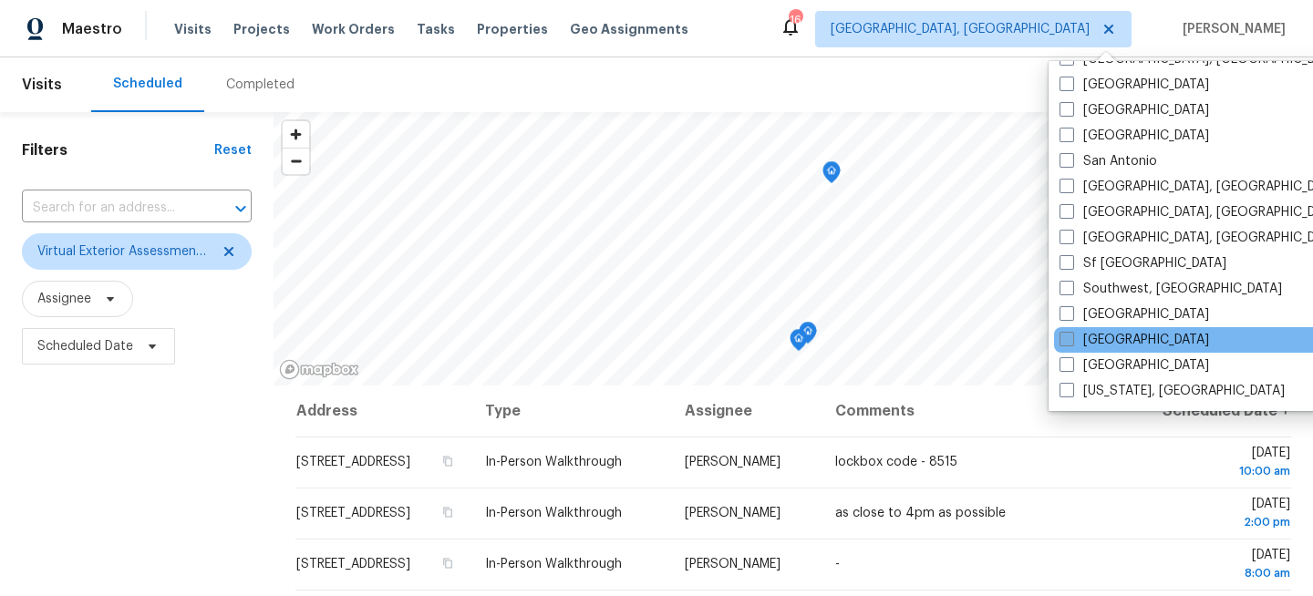
click at [1080, 337] on label "[GEOGRAPHIC_DATA]" at bounding box center [1135, 340] width 150 height 18
click at [1072, 337] on input "[GEOGRAPHIC_DATA]" at bounding box center [1066, 337] width 12 height 12
checkbox input "true"
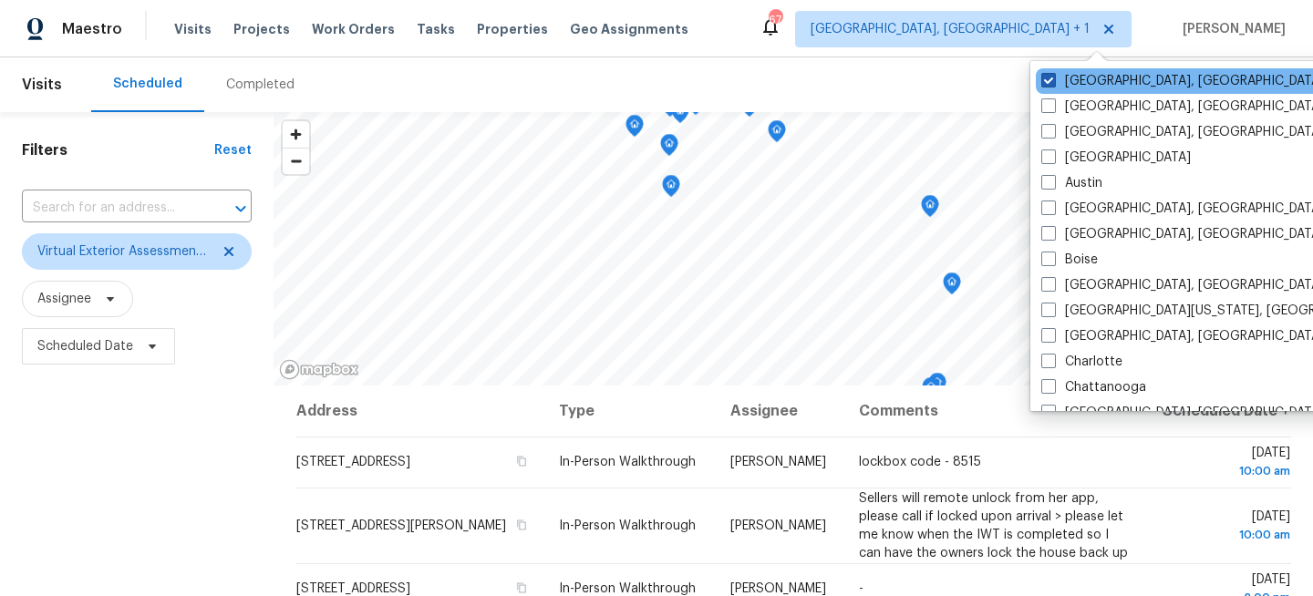
click at [1081, 77] on label "Miami, FL" at bounding box center [1183, 81] width 283 height 18
click at [1053, 77] on input "Miami, FL" at bounding box center [1048, 78] width 12 height 12
checkbox input "false"
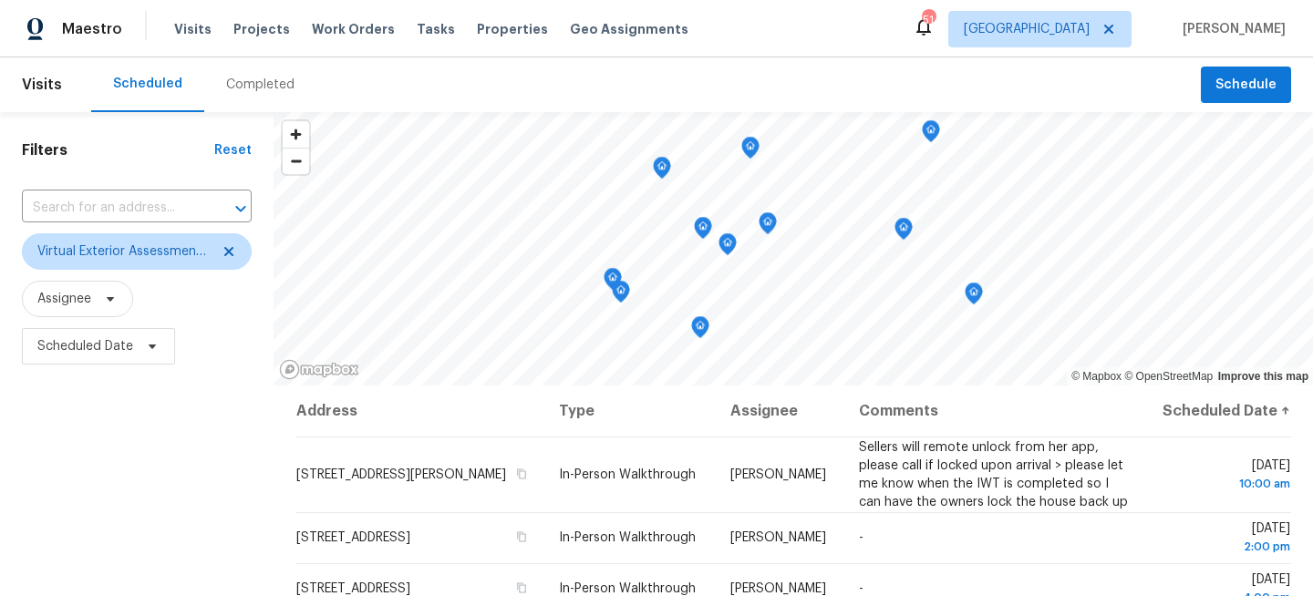
click at [121, 474] on div "Filters Reset ​ Virtual Exterior Assessment + 2 Assignee Scheduled Date" at bounding box center [137, 487] width 274 height 751
click at [417, 25] on span "Tasks" at bounding box center [436, 29] width 38 height 13
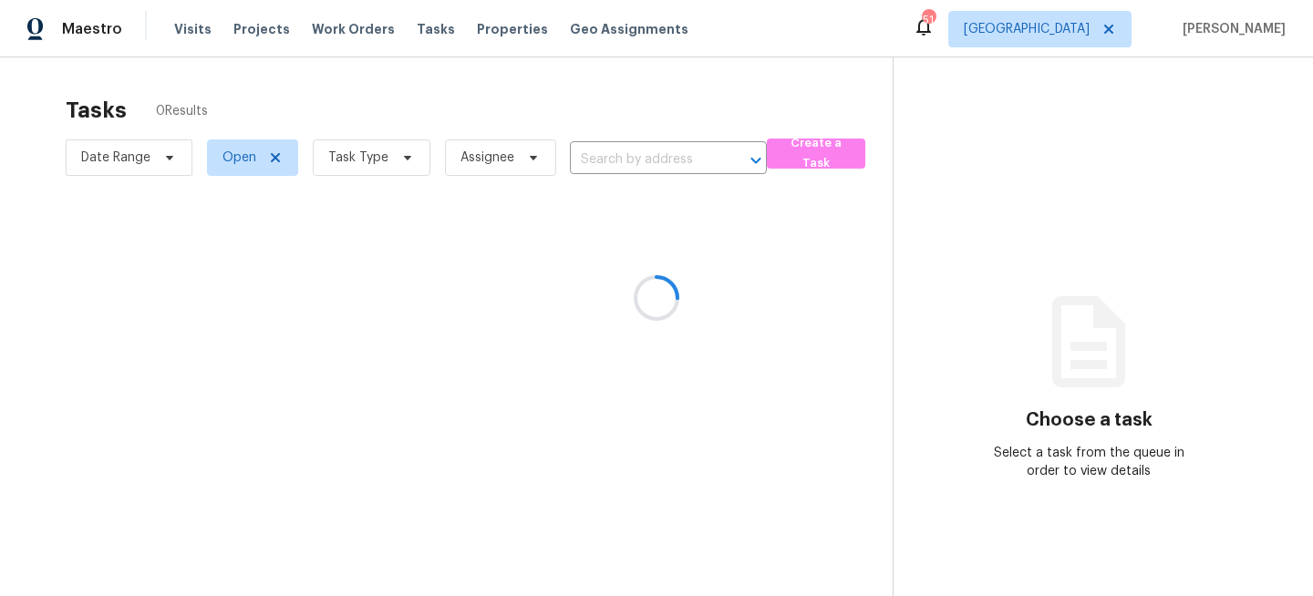
click at [364, 133] on div at bounding box center [656, 298] width 1313 height 596
click at [355, 151] on div at bounding box center [656, 298] width 1313 height 596
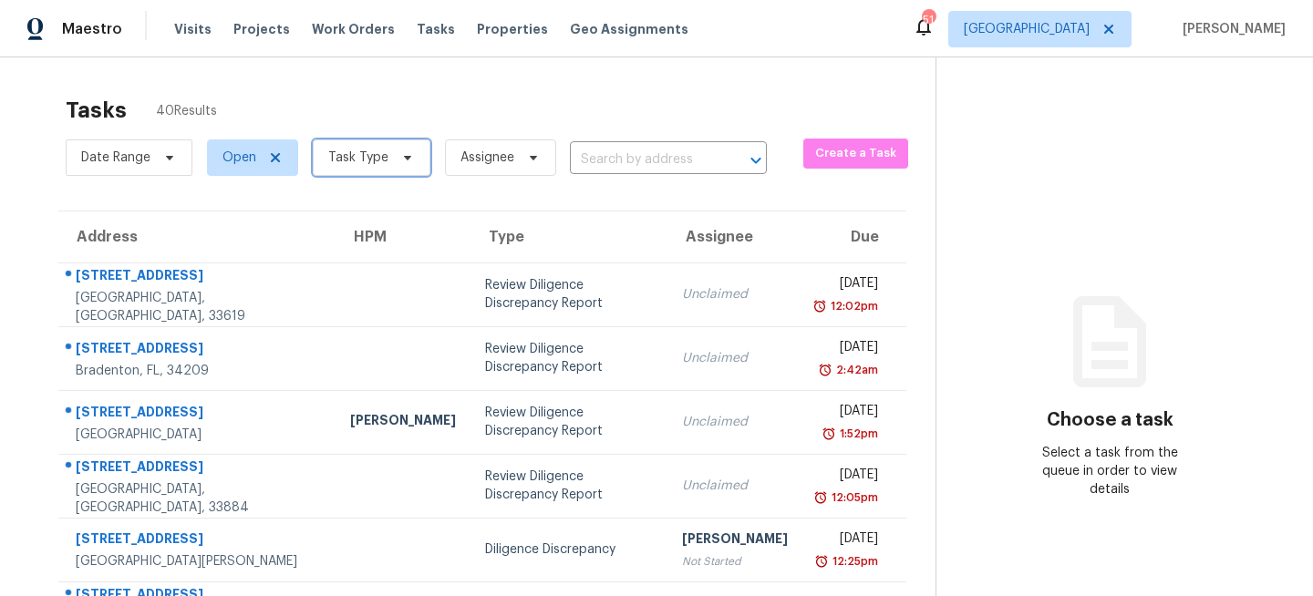
click at [388, 152] on span "Task Type" at bounding box center [372, 158] width 118 height 36
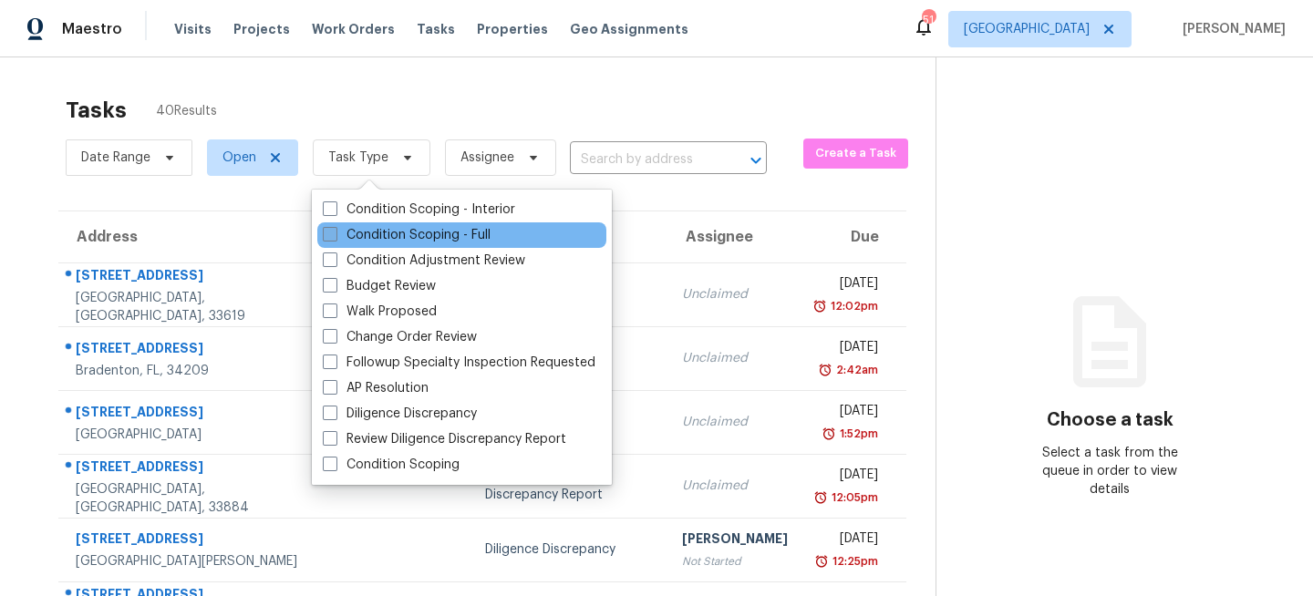
click at [384, 238] on label "Condition Scoping - Full" at bounding box center [407, 235] width 168 height 18
click at [335, 238] on input "Condition Scoping - Full" at bounding box center [329, 232] width 12 height 12
checkbox input "true"
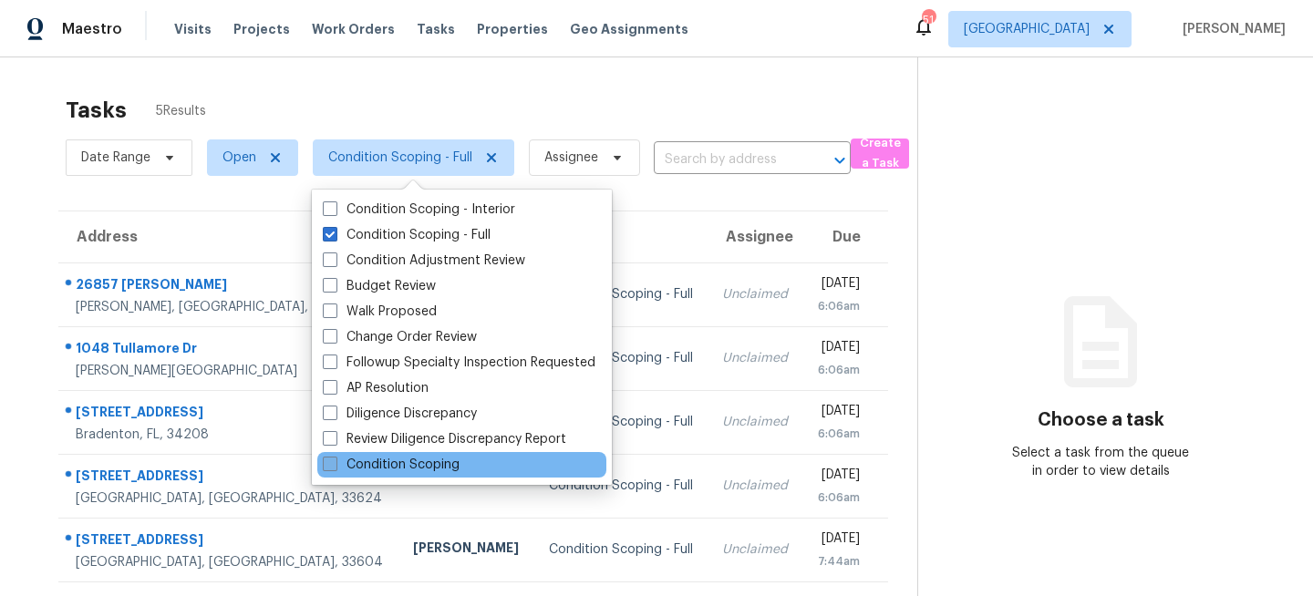
click at [373, 460] on label "Condition Scoping" at bounding box center [391, 465] width 137 height 18
click at [335, 460] on input "Condition Scoping" at bounding box center [329, 462] width 12 height 12
checkbox input "true"
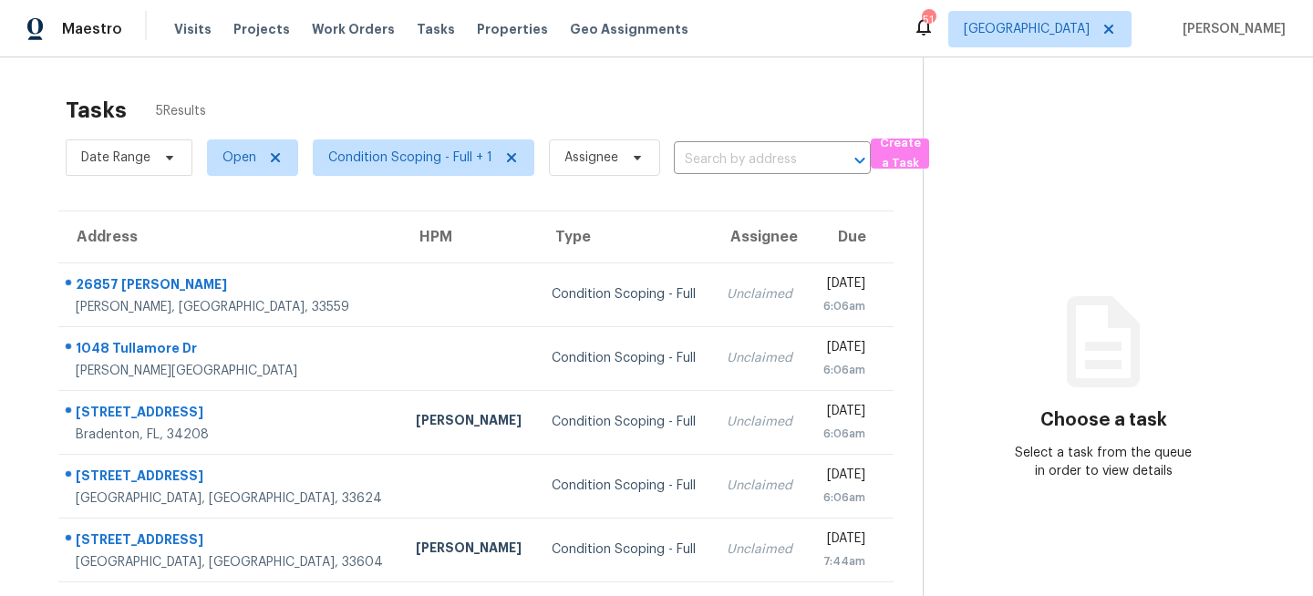
scroll to position [57, 0]
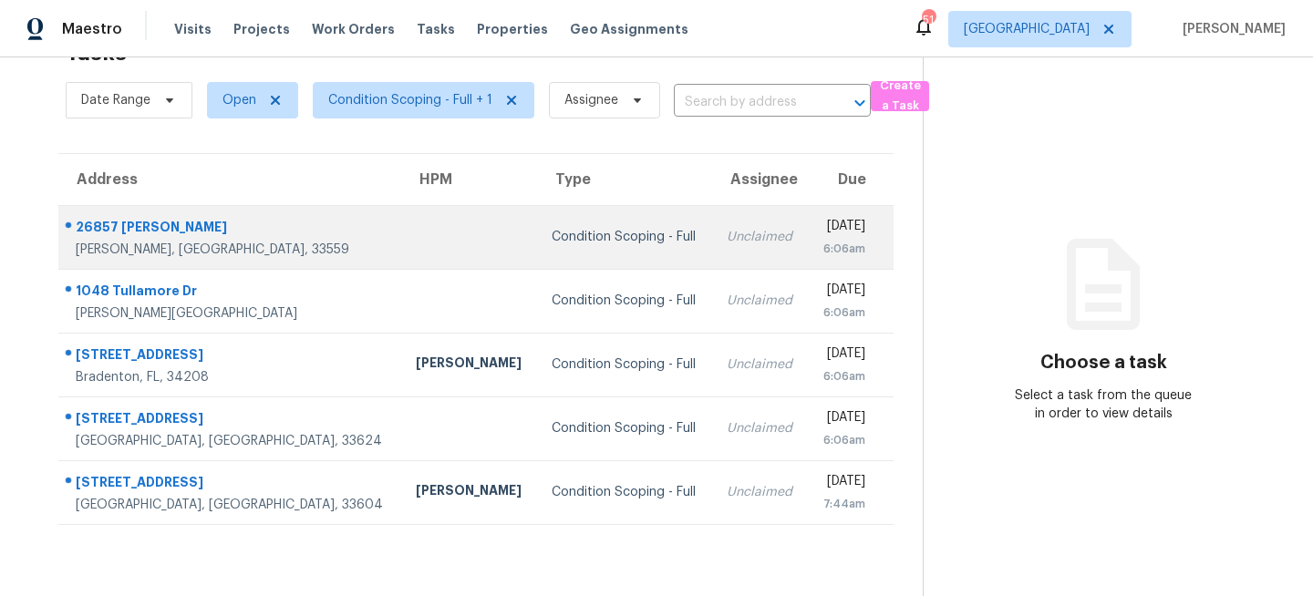
click at [401, 243] on td at bounding box center [469, 237] width 136 height 64
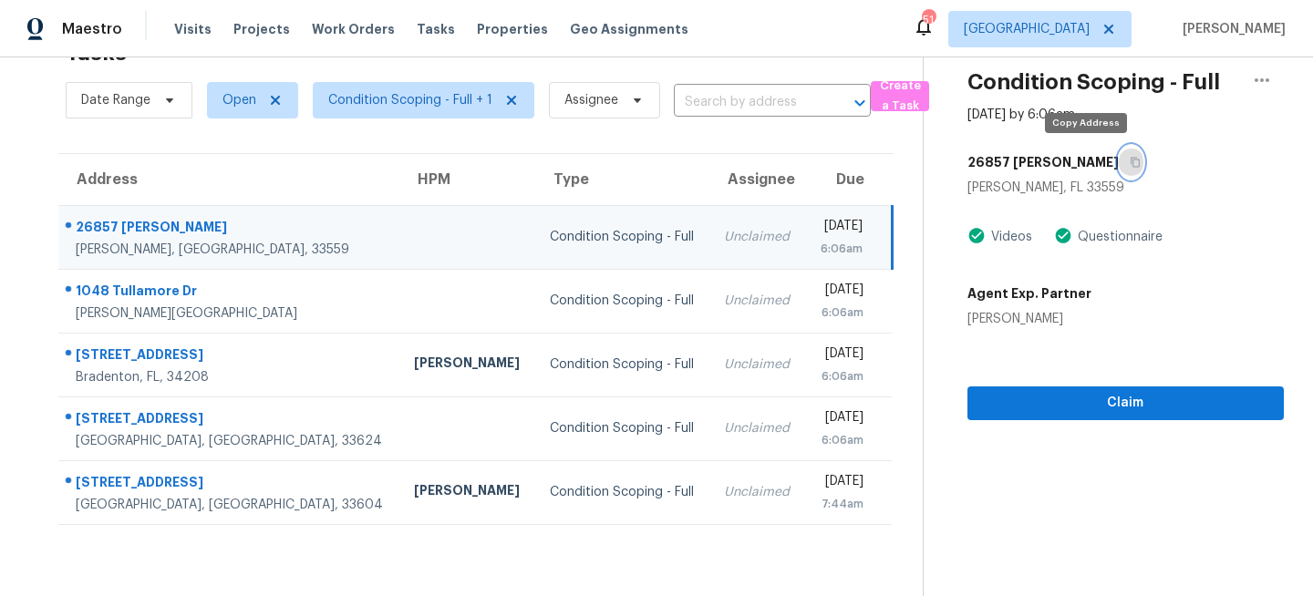
click at [1130, 160] on icon "button" at bounding box center [1135, 162] width 11 height 11
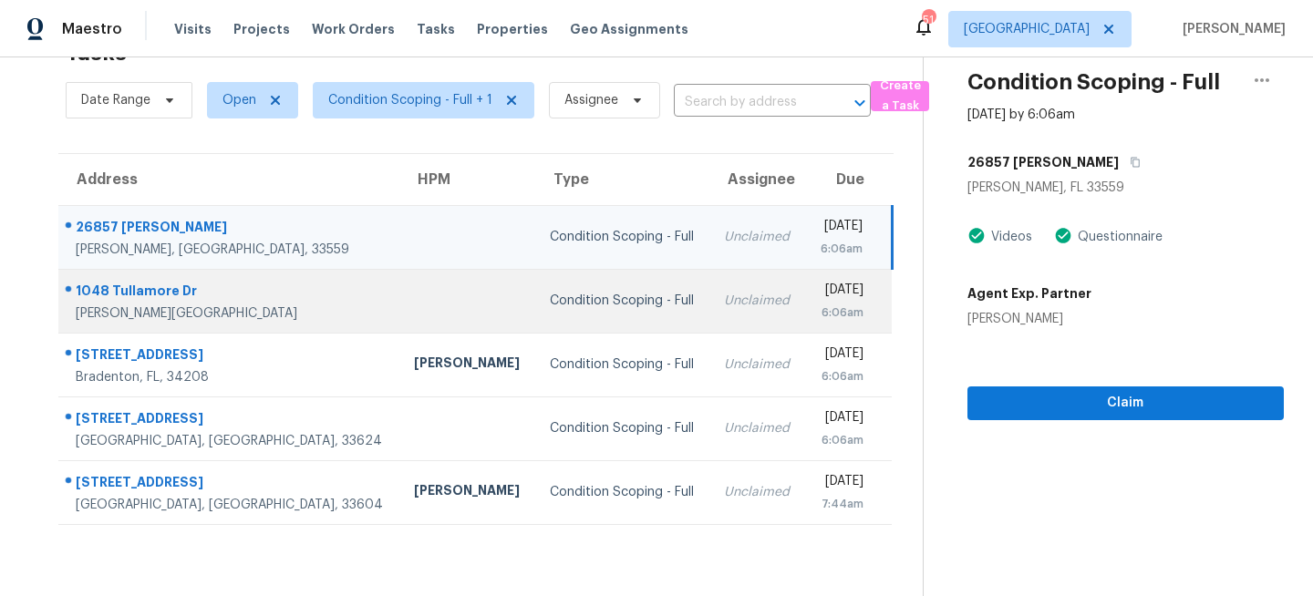
click at [572, 317] on td "Condition Scoping - Full" at bounding box center [622, 301] width 174 height 64
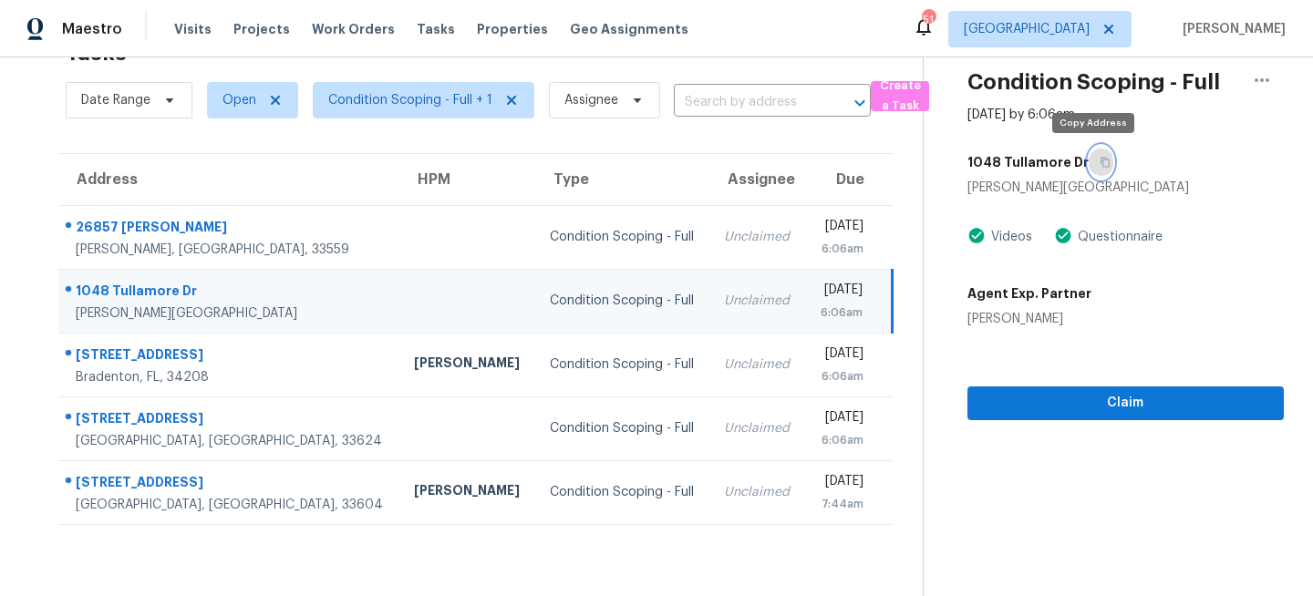
click at [1100, 160] on icon "button" at bounding box center [1105, 162] width 11 height 11
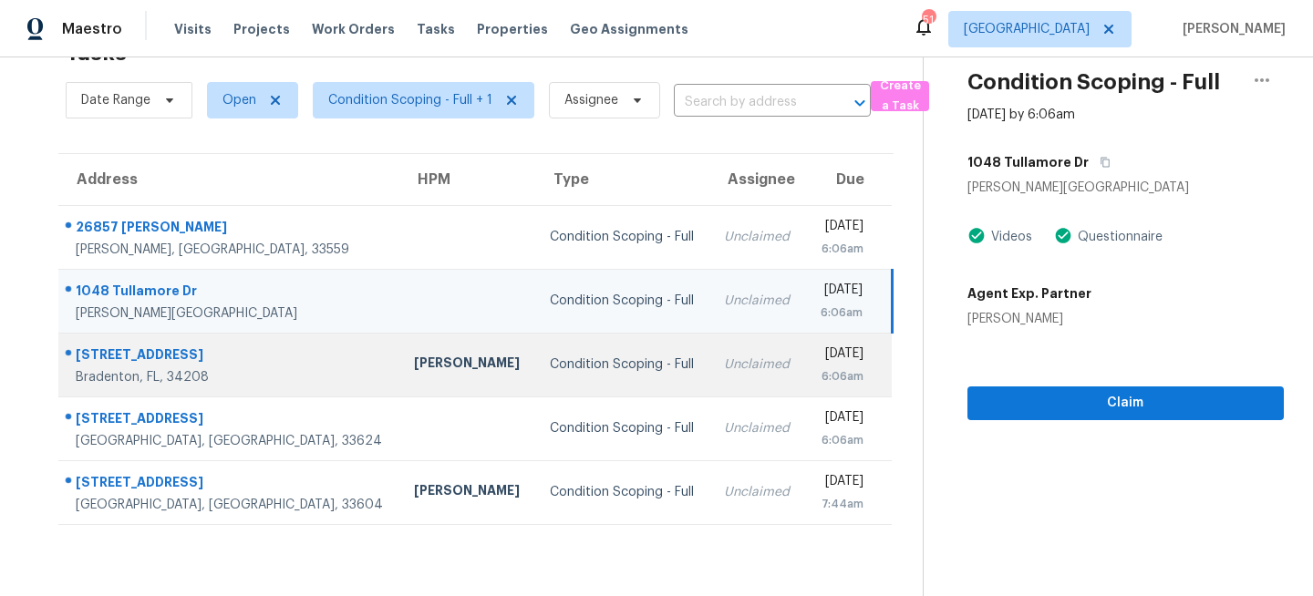
click at [603, 358] on td "Condition Scoping - Full" at bounding box center [622, 365] width 174 height 64
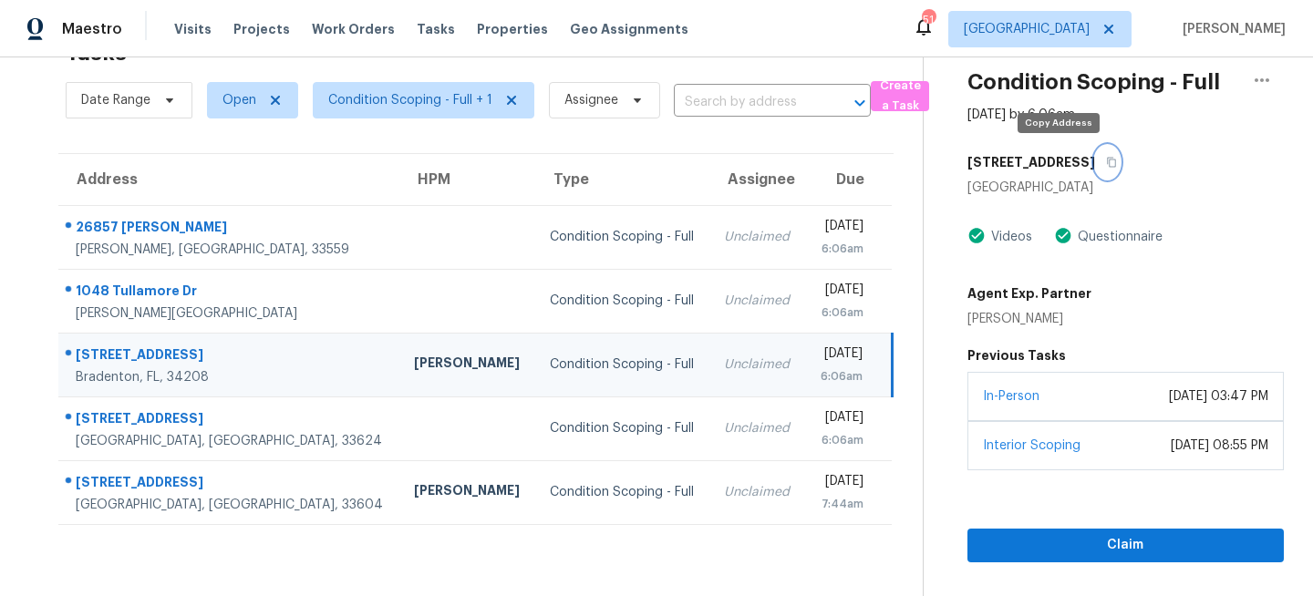
click at [1106, 162] on icon "button" at bounding box center [1111, 162] width 11 height 11
